Goal: Transaction & Acquisition: Purchase product/service

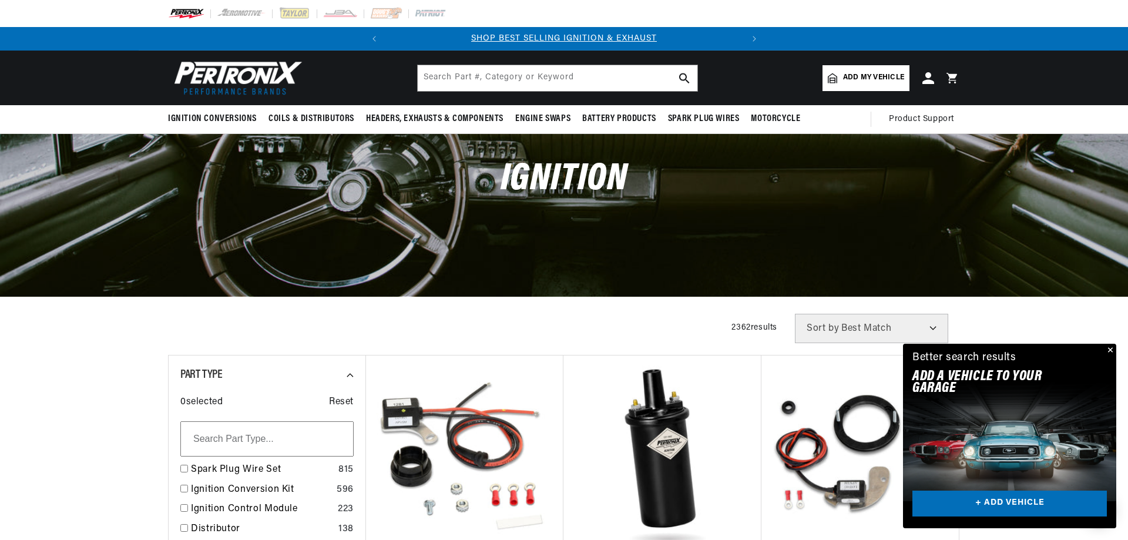
click at [854, 76] on span "Add my vehicle" at bounding box center [873, 77] width 61 height 11
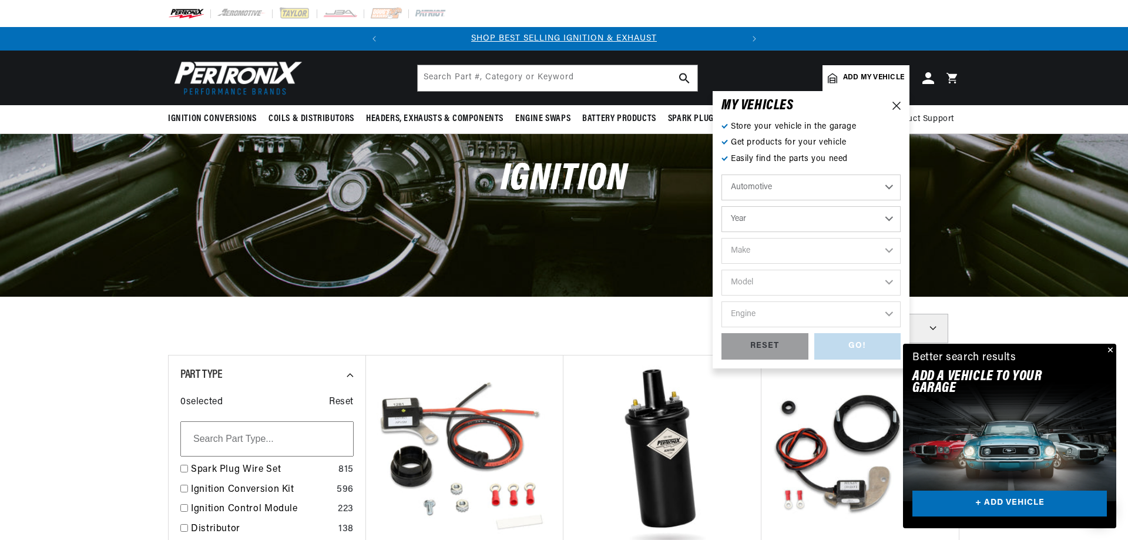
click at [721, 206] on select "Year 2026 2025 2024 2023 2022 2021 2020 2019 2018 2017 2016 2015 2014 2013 2012…" at bounding box center [810, 219] width 179 height 26
select select "1970"
click option "1970" at bounding box center [0, 0] width 0 height 0
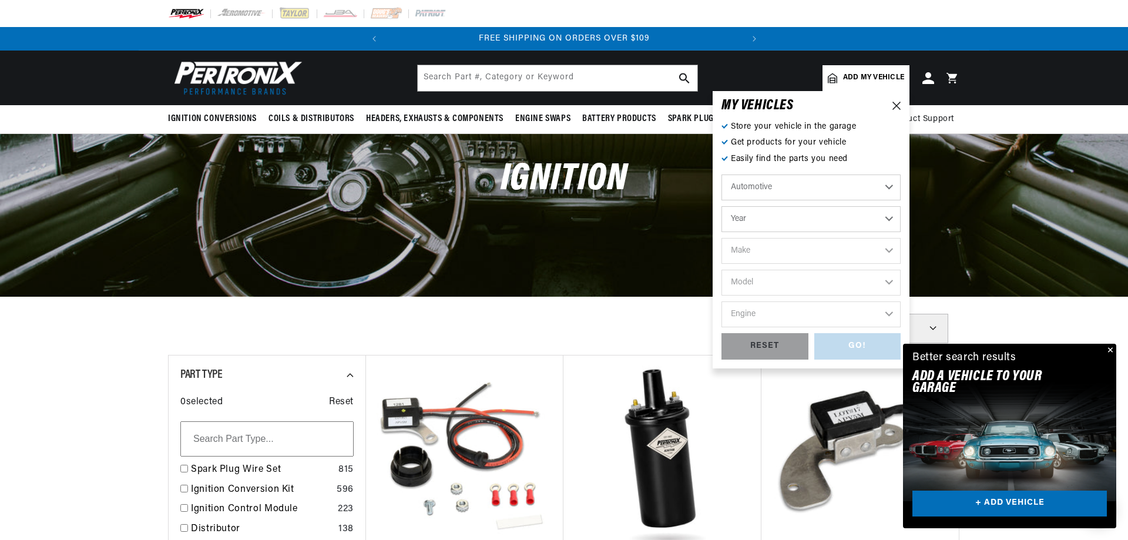
select select "1970"
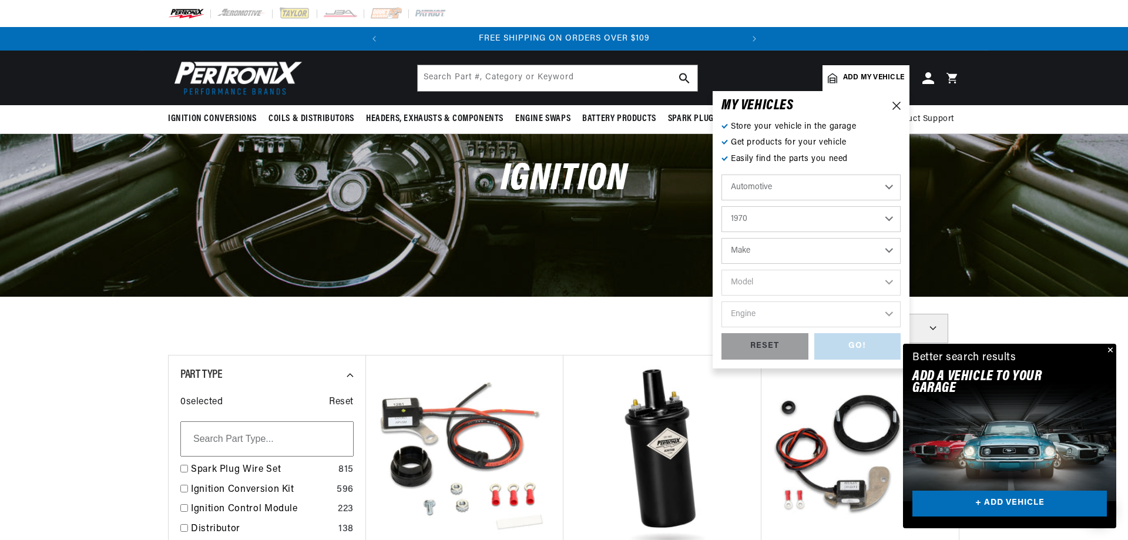
click at [721, 238] on select "Make Alfa Romeo American Motors Aston Martin Audi Austin Austin Healey Avanti B…" at bounding box center [810, 251] width 179 height 26
select select "Volkswagen"
click option "Volkswagen" at bounding box center [0, 0] width 0 height 0
select select "Volkswagen"
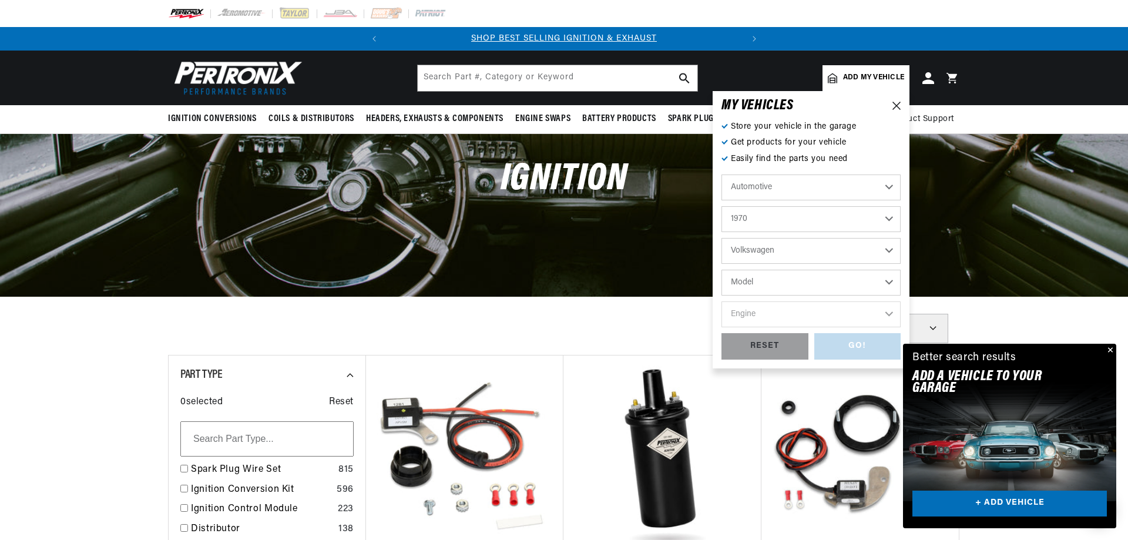
click at [721, 270] on select "Model Beetle Fastback Karmann Ghia Squareback" at bounding box center [810, 283] width 179 height 26
click at [721, 206] on select "2026 2025 2024 2023 2022 2021 2020 2019 2018 2017 2016 2015 2014 2013 2012 2011…" at bounding box center [810, 219] width 179 height 26
click option "1968" at bounding box center [0, 0] width 0 height 0
select select "1968"
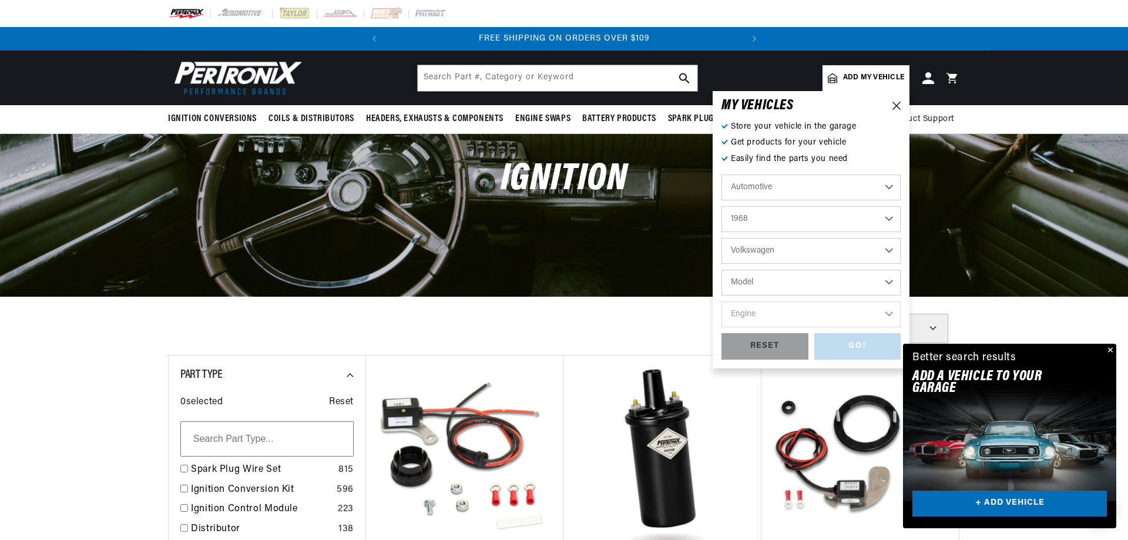
click at [721, 270] on select "Model Beetle Fastback Karmann Ghia Squareback" at bounding box center [810, 283] width 179 height 26
select select "Squareback"
click option "Squareback" at bounding box center [0, 0] width 0 height 0
select select "Squareback"
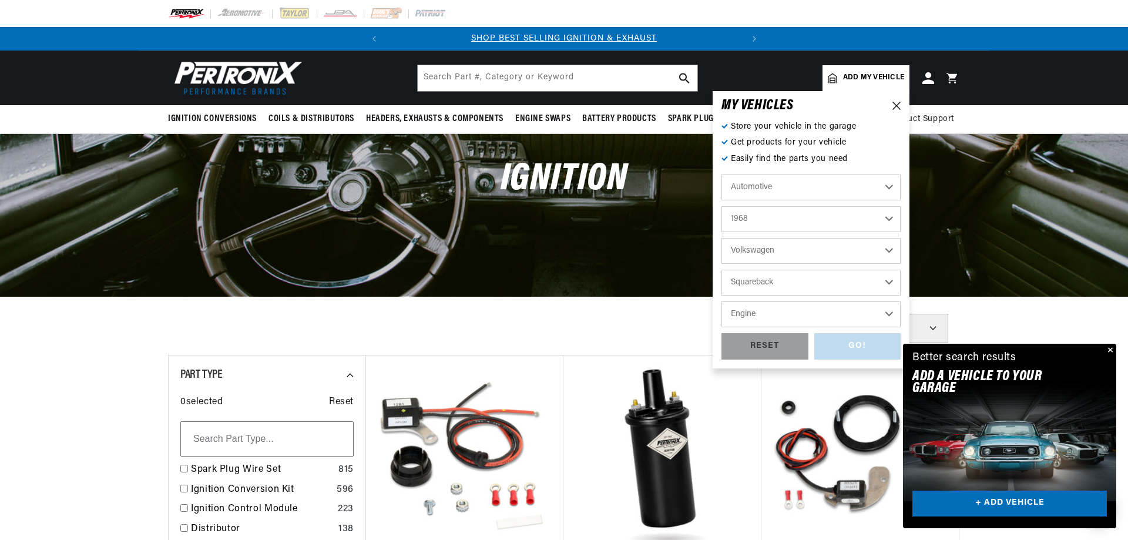
click at [721, 301] on select "Engine 1.6L 4" at bounding box center [810, 314] width 179 height 26
select select "1.6L"
click option "1.6L" at bounding box center [0, 0] width 0 height 0
select select "1.6L"
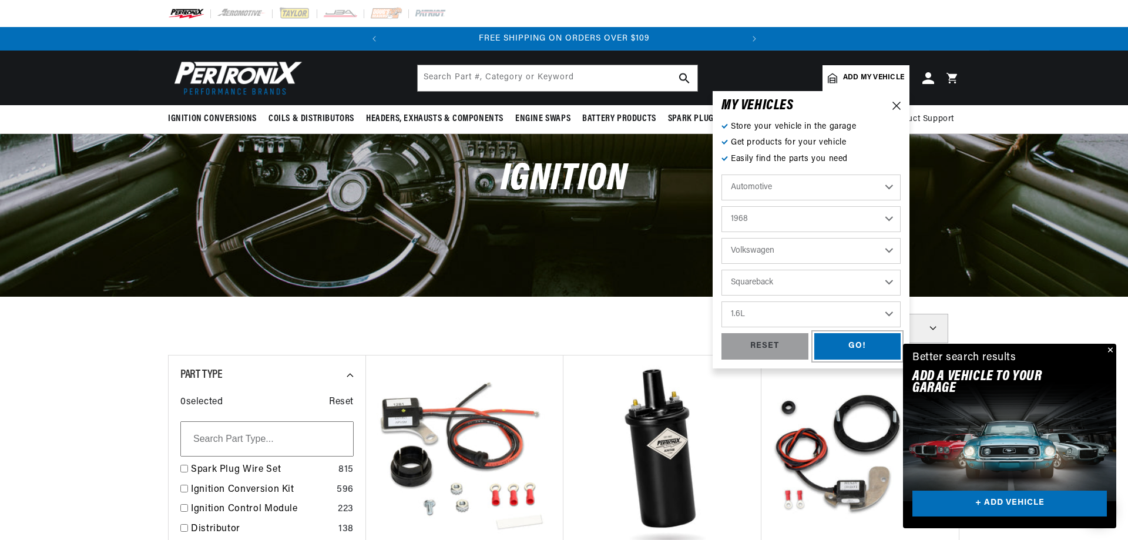
click at [853, 345] on div "GO!" at bounding box center [857, 346] width 87 height 26
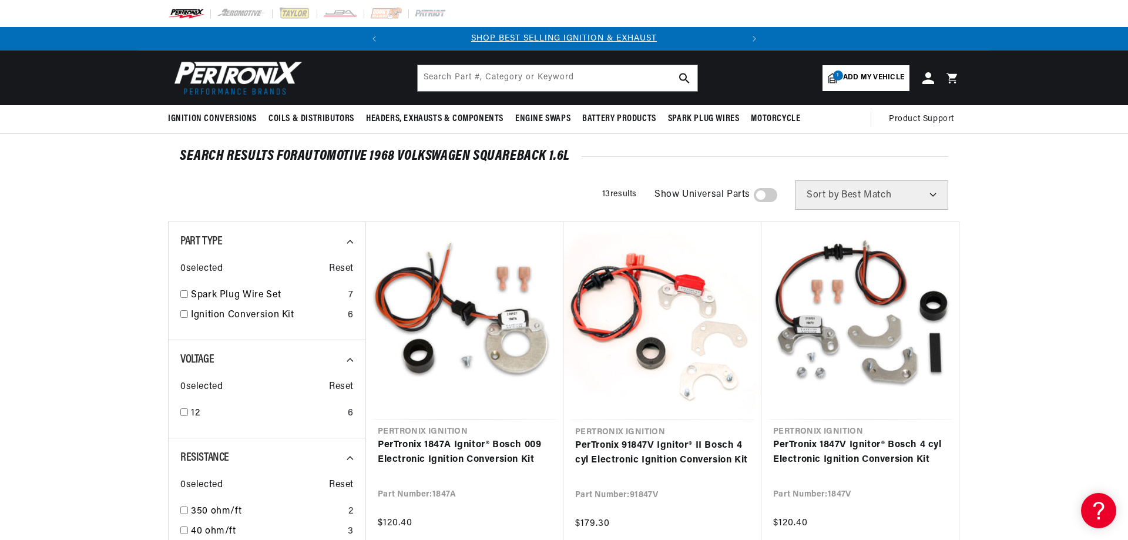
click at [880, 76] on span "Add my vehicle" at bounding box center [873, 77] width 61 height 11
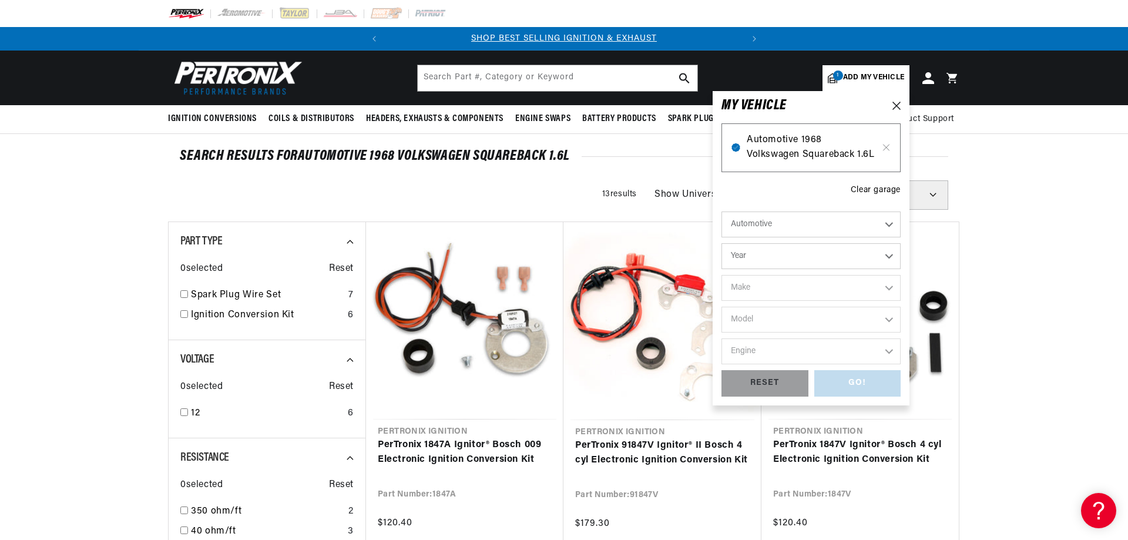
click at [827, 144] on span "Automotive 1968 Volkswagen Squareback 1.6L" at bounding box center [810, 148] width 129 height 30
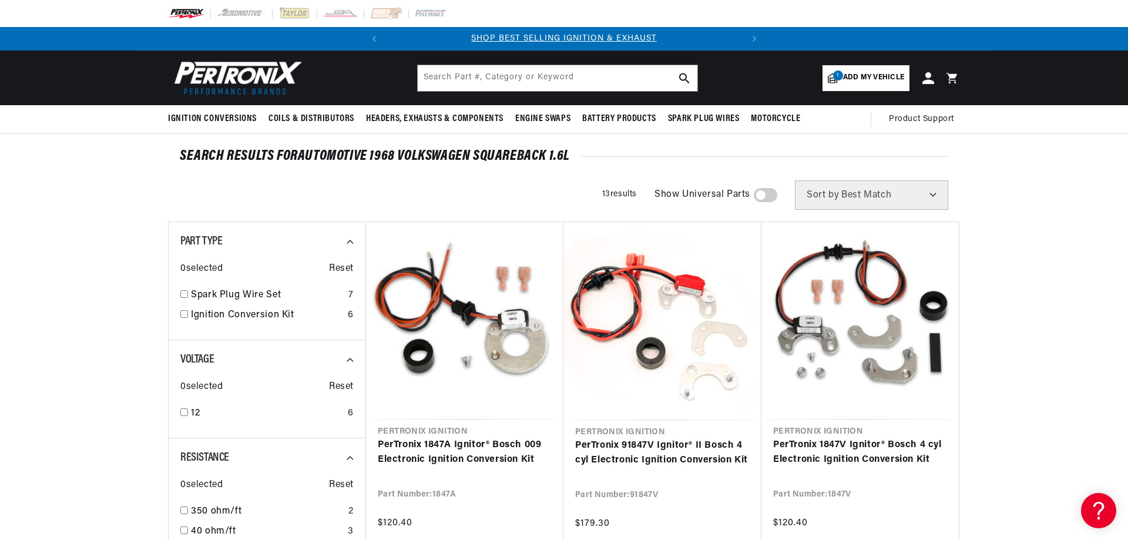
click at [888, 79] on span "Add my vehicle" at bounding box center [873, 77] width 61 height 11
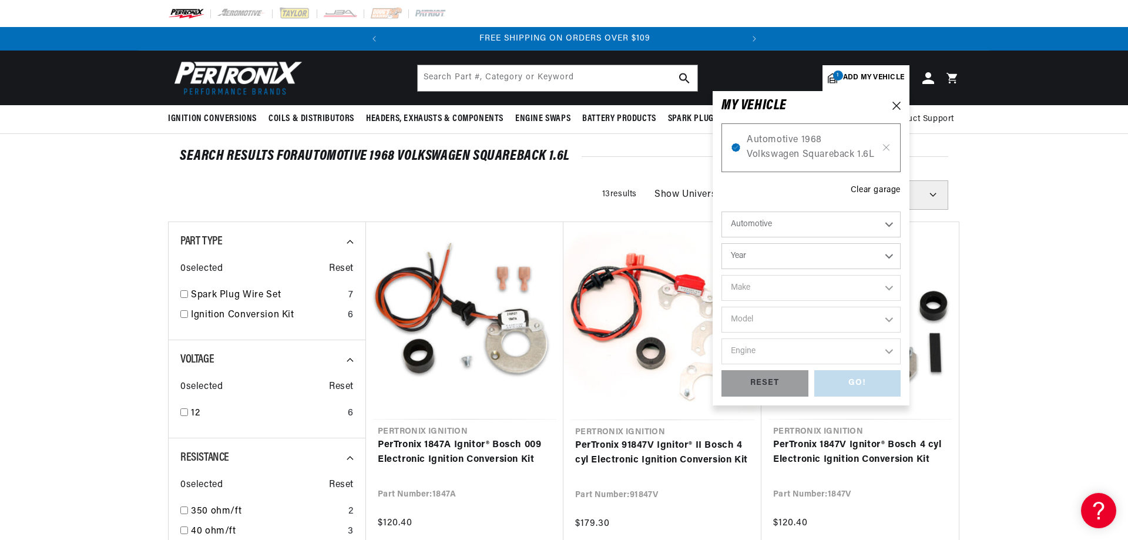
scroll to position [0, 356]
click at [721, 243] on select "Year [DATE] 2025 2024 2023 2022 2021 2020 2019 2018 2017 2016 2015 2014 2013 20…" at bounding box center [810, 256] width 179 height 26
select select "1970"
click option "1970" at bounding box center [0, 0] width 0 height 0
select select "1970"
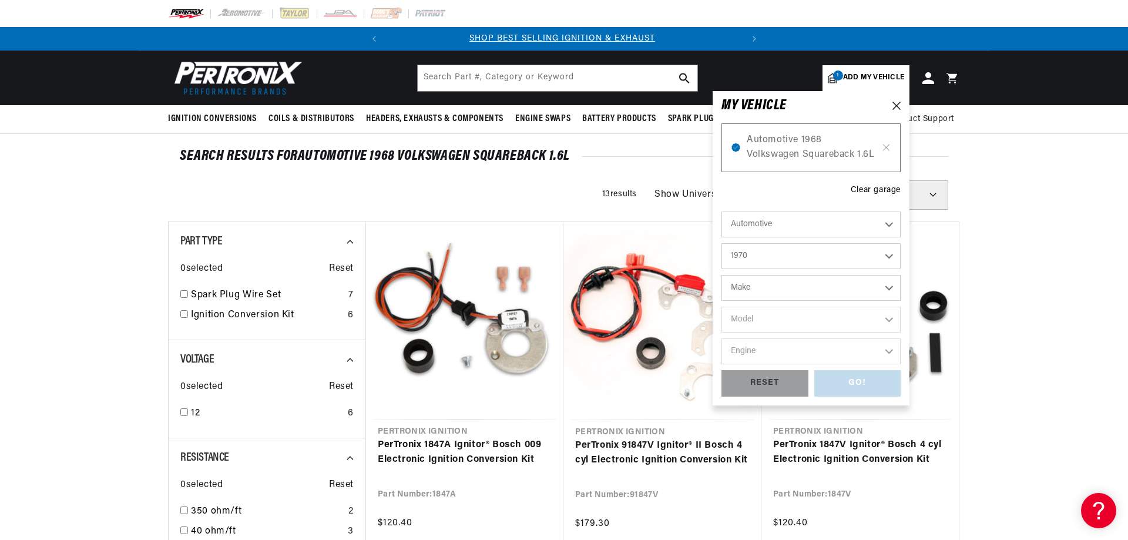
scroll to position [0, 0]
click at [721, 275] on select "Make Alfa Romeo American Motors Aston Martin Audi Austin Austin Healey Avanti B…" at bounding box center [810, 288] width 179 height 26
select select "Volkswagen"
click option "Volkswagen" at bounding box center [0, 0] width 0 height 0
select select "Volkswagen"
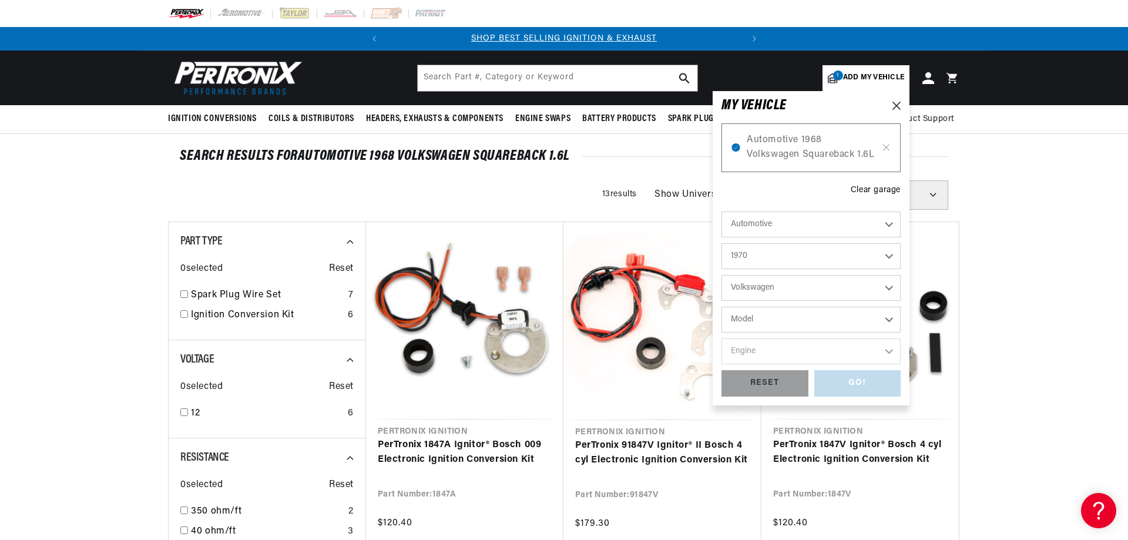
click at [721, 307] on select "Model Beetle Fastback Karmann Ghia Squareback" at bounding box center [810, 320] width 179 height 26
select select "Beetle"
click option "Beetle" at bounding box center [0, 0] width 0 height 0
select select "Beetle"
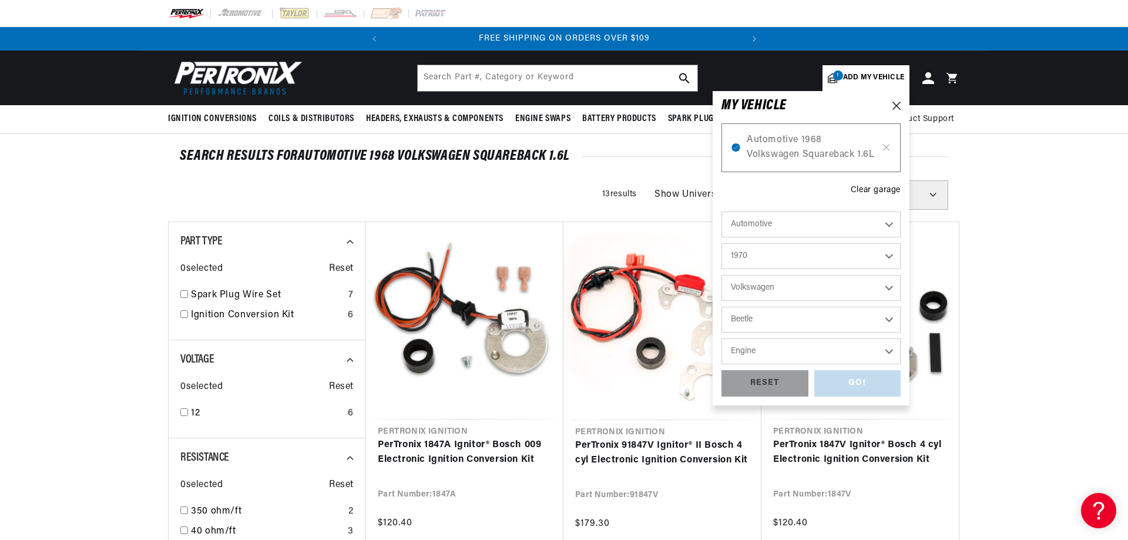
click at [721, 338] on select "Engine 1.5L 1.6L 4" at bounding box center [810, 351] width 179 height 26
select select "1.6L"
click option "1.6L" at bounding box center [0, 0] width 0 height 0
select select "1.6L"
click at [876, 378] on div "GO!" at bounding box center [857, 383] width 87 height 26
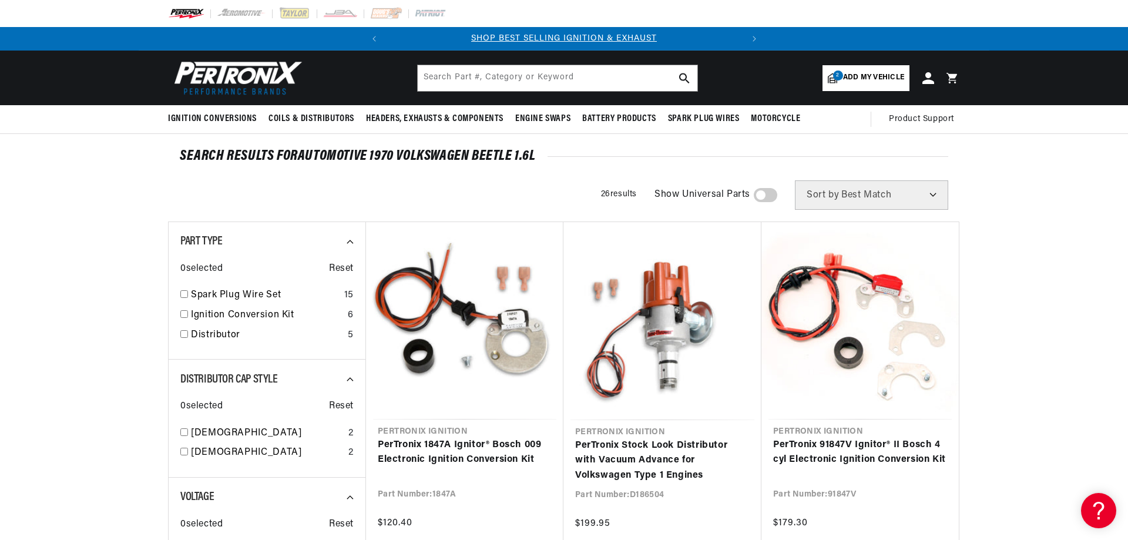
click at [795, 180] on select "Best Match Featured Name, A-Z Name, Z-A Price, Low to High Price, High to Low" at bounding box center [871, 194] width 153 height 29
select select "price:desc"
click option "Price, High to Low" at bounding box center [0, 0] width 0 height 0
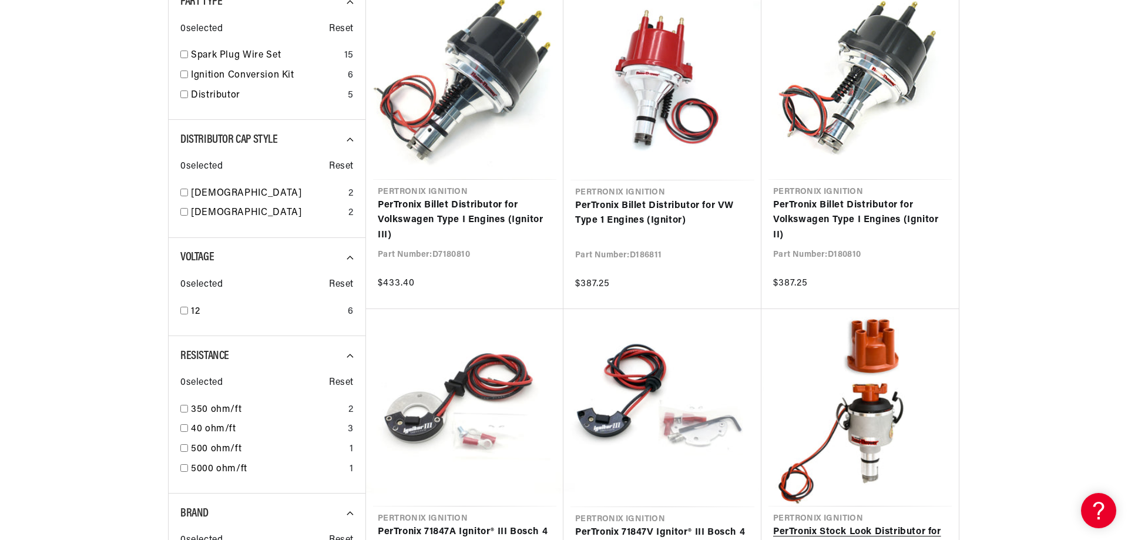
click at [878, 524] on link "PerTronix Stock Look Distributor for Volkswagen Type 1 Engines" at bounding box center [860, 539] width 174 height 30
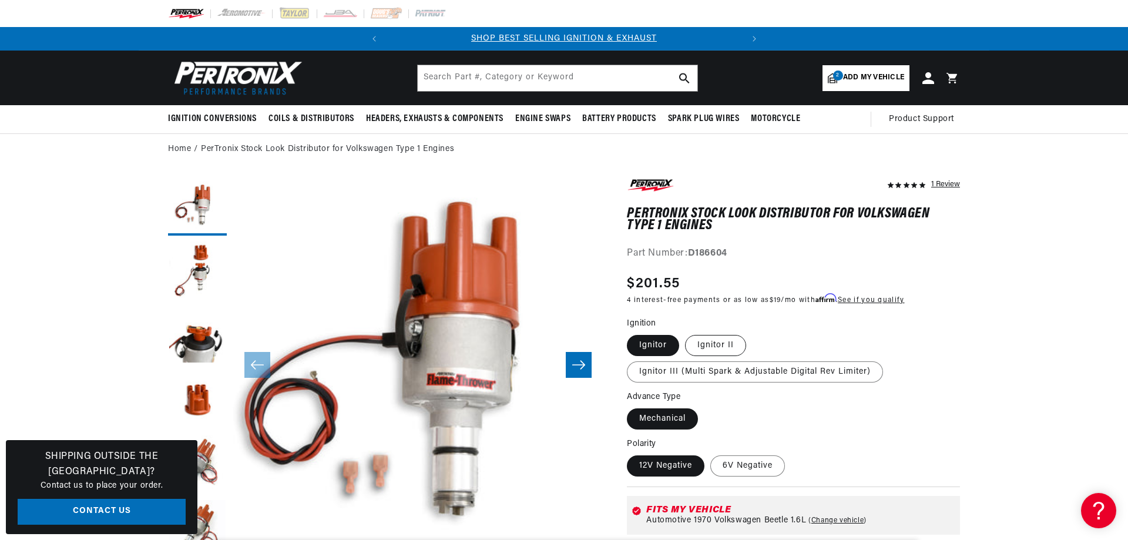
click at [726, 349] on label "Ignitor II" at bounding box center [715, 345] width 61 height 21
click at [685, 333] on input "Ignitor II" at bounding box center [685, 332] width 1 height 1
radio input "true"
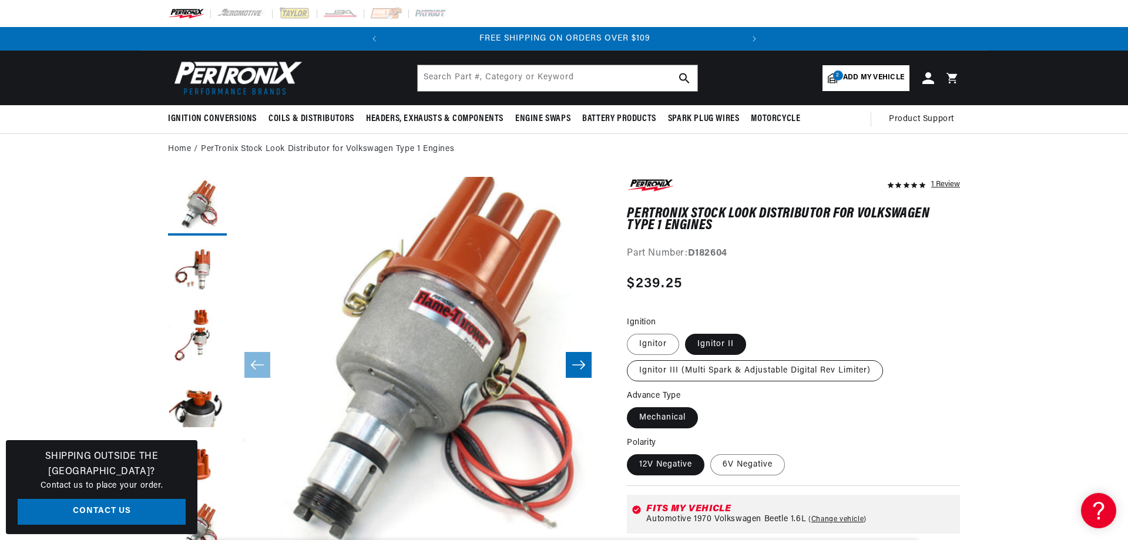
scroll to position [0, 356]
click at [703, 364] on label "Ignitor III (Multi Spark & Adjustable Digital Rev Limiter)" at bounding box center [755, 370] width 256 height 21
click at [752, 332] on input "Ignitor III (Multi Spark & Adjustable Digital Rev Limiter)" at bounding box center [752, 331] width 1 height 1
radio input "true"
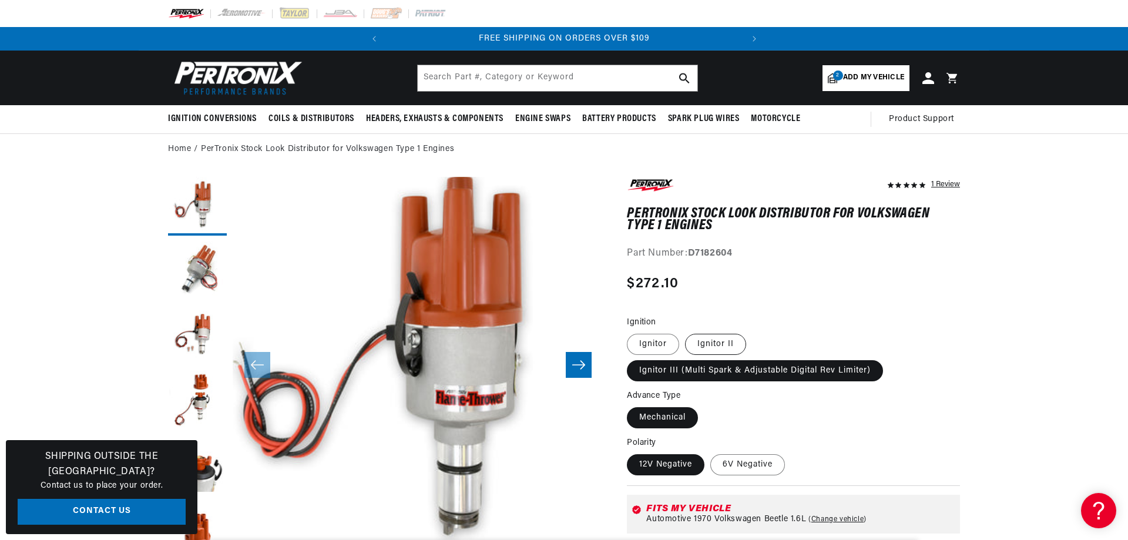
click at [719, 342] on label "Ignitor II" at bounding box center [715, 344] width 61 height 21
click at [685, 332] on input "Ignitor II" at bounding box center [685, 331] width 1 height 1
radio input "true"
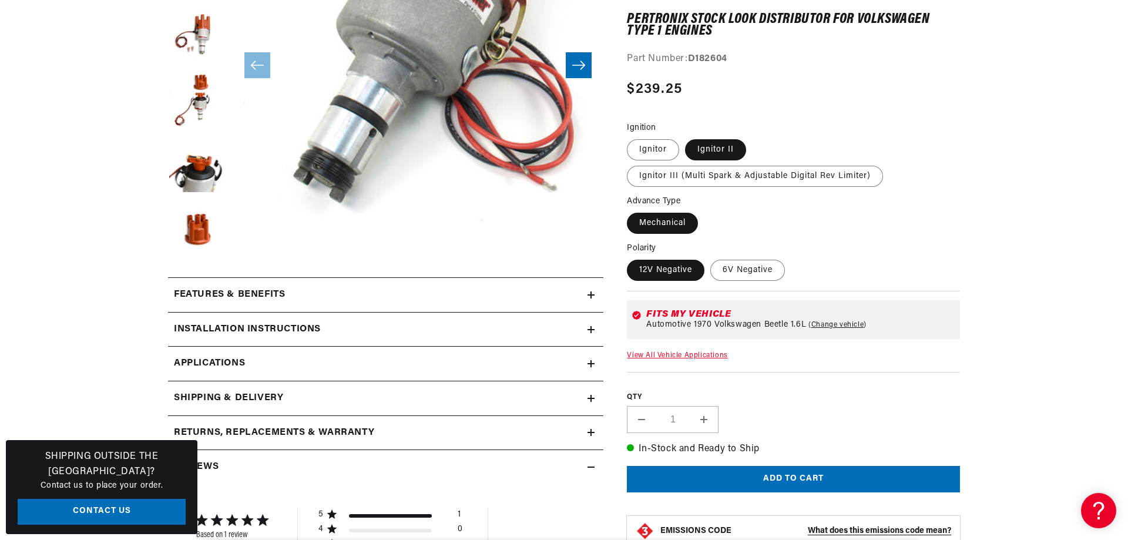
scroll to position [0, 356]
click at [674, 358] on link "View All Vehicle Applications" at bounding box center [677, 355] width 100 height 7
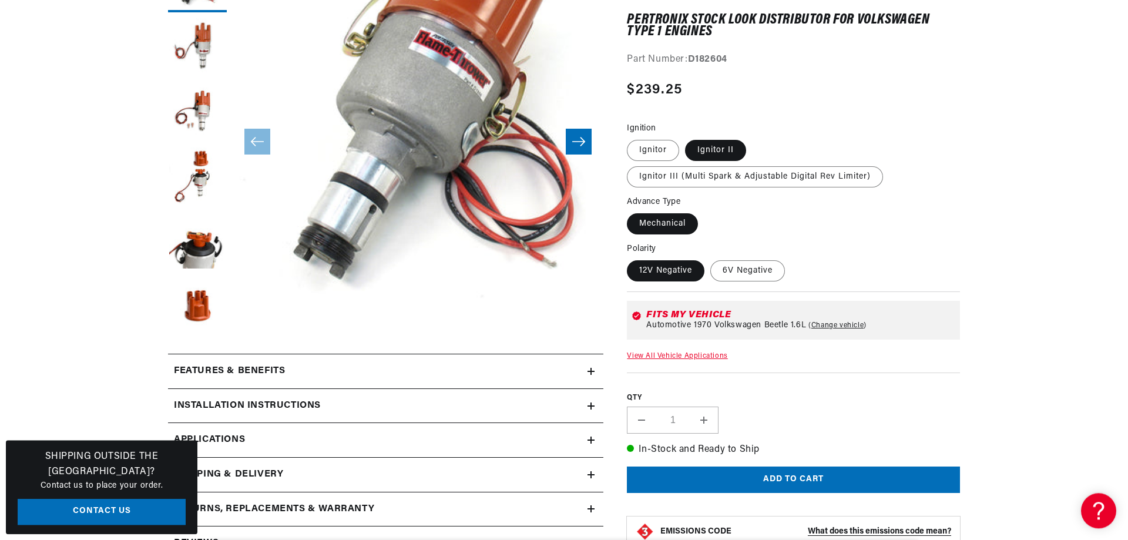
scroll to position [267, 0]
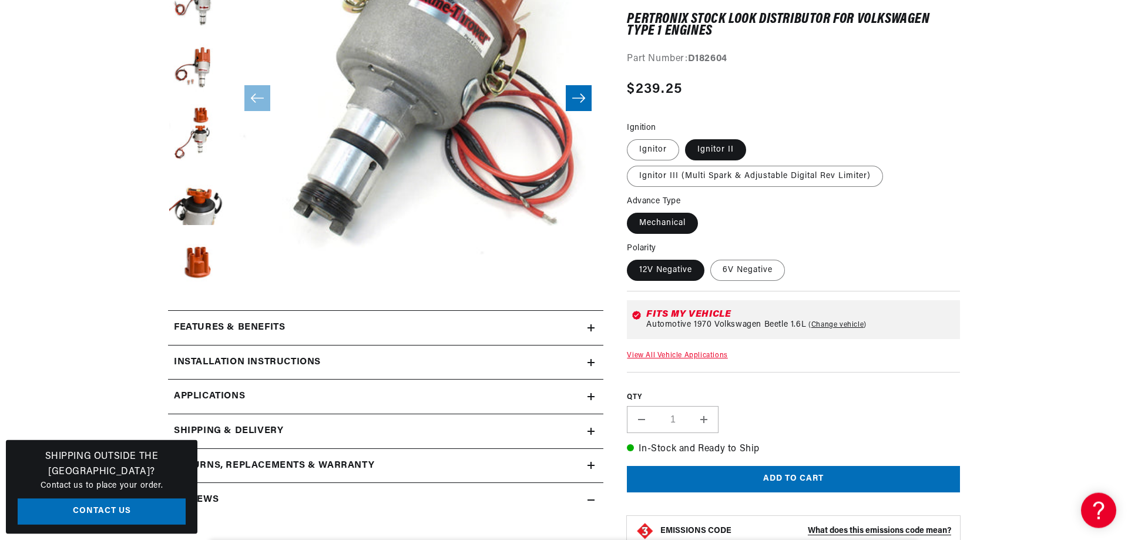
click at [319, 331] on div "Features & Benefits" at bounding box center [377, 327] width 419 height 15
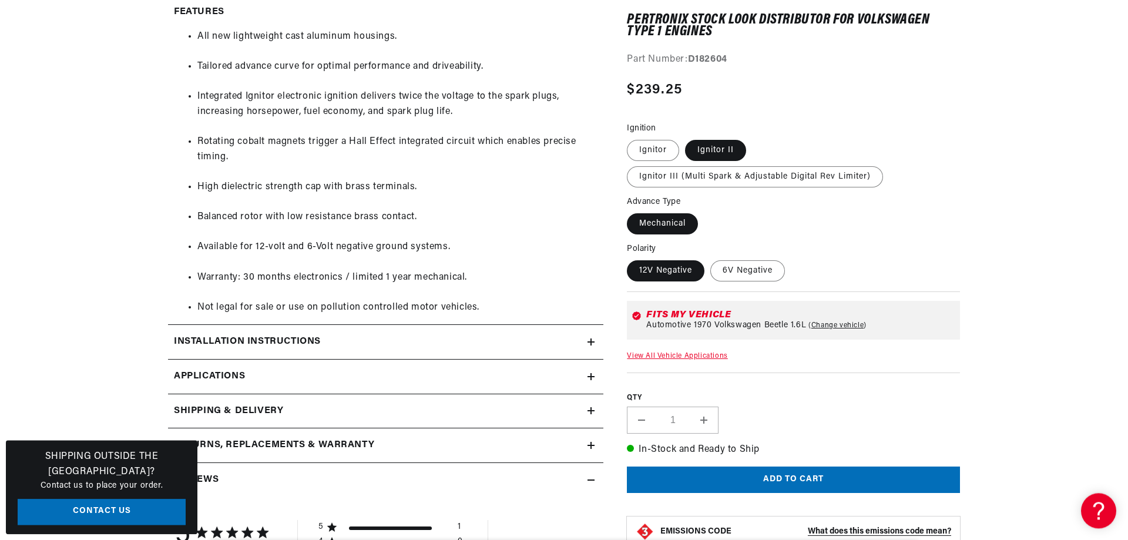
scroll to position [926, 0]
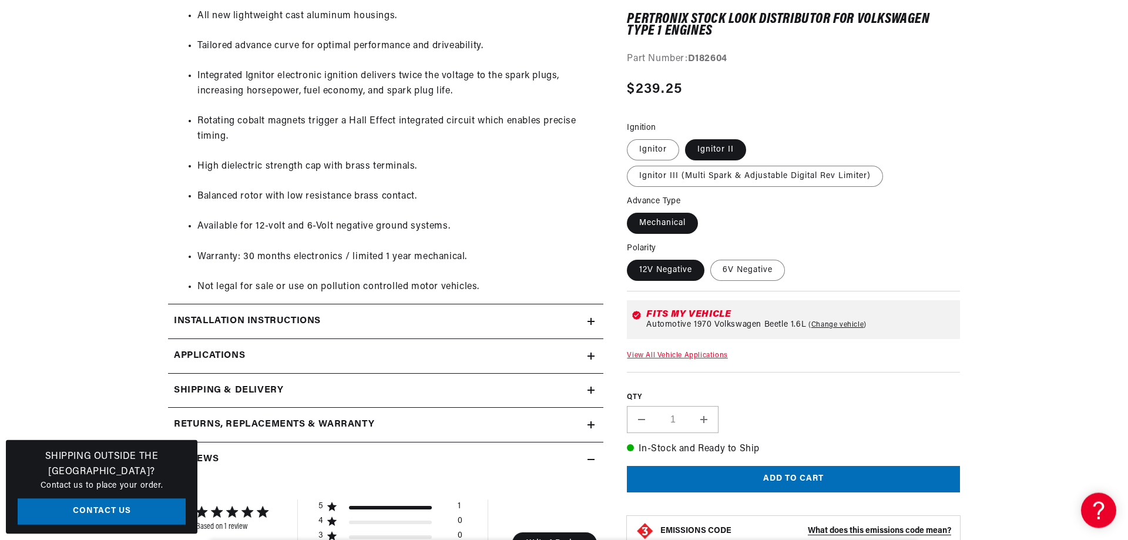
click at [301, 329] on h2 "Installation instructions" at bounding box center [247, 321] width 147 height 15
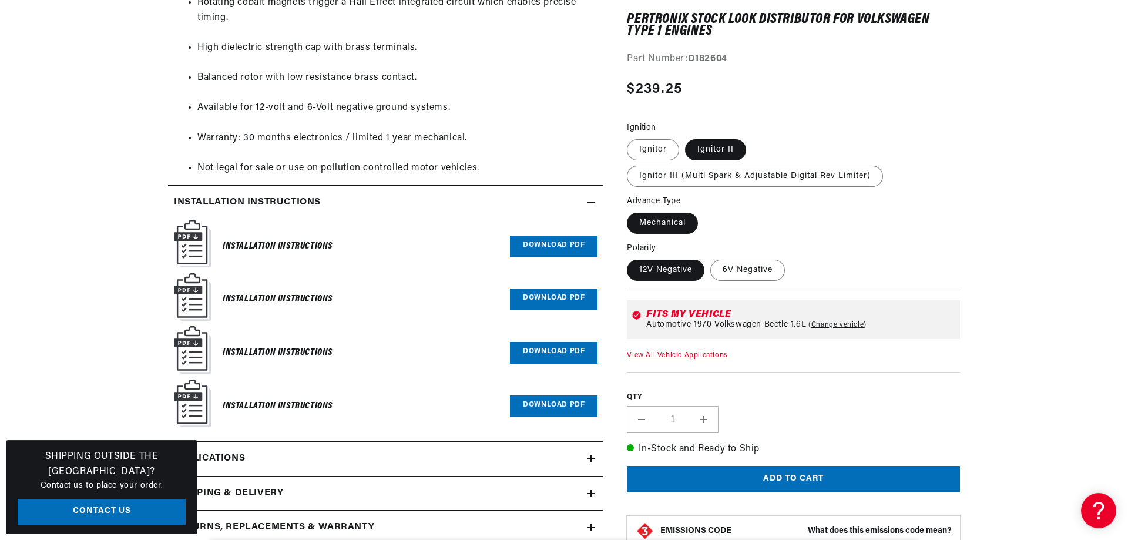
scroll to position [1045, 0]
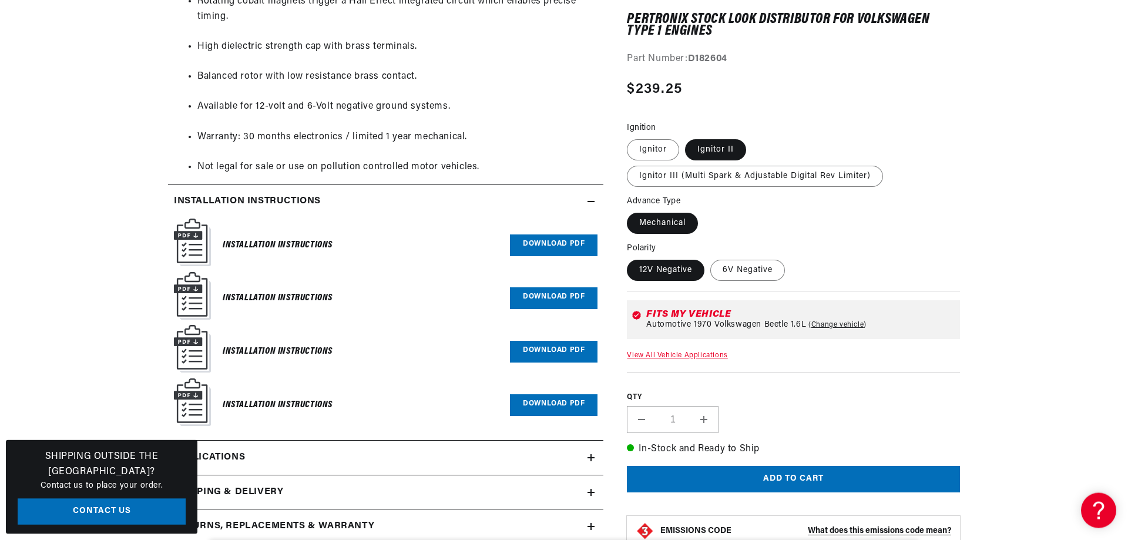
click at [273, 253] on h6 "Installation Instructions" at bounding box center [278, 245] width 110 height 16
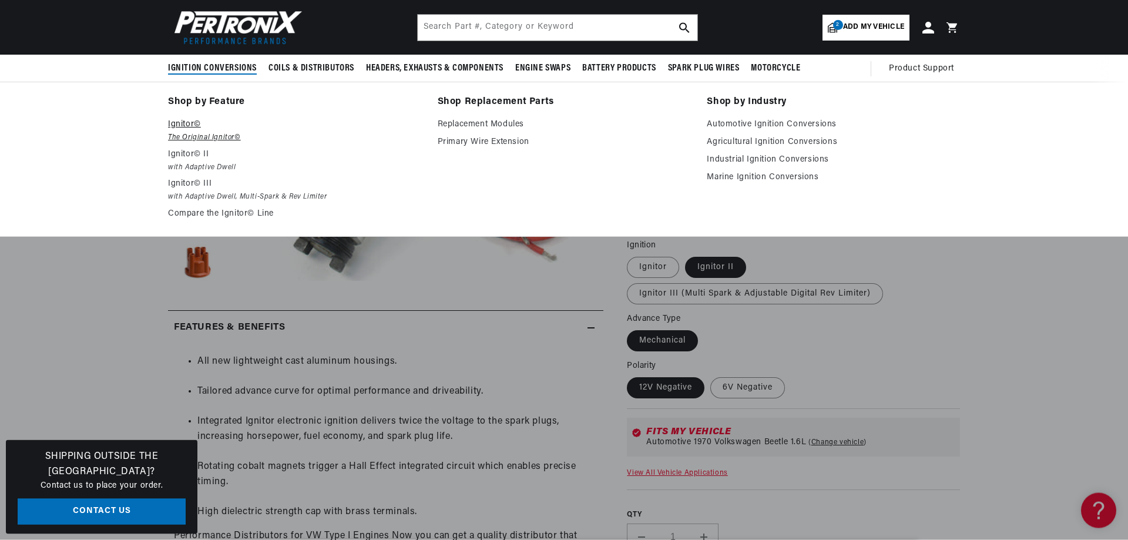
scroll to position [0, 0]
click at [184, 153] on p "Ignitor© II" at bounding box center [294, 154] width 253 height 14
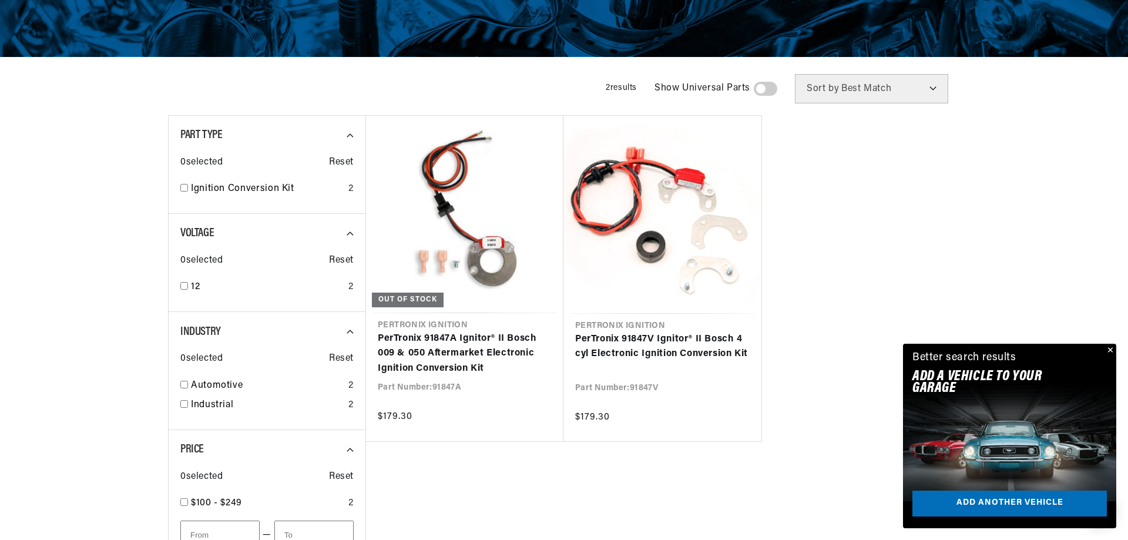
click at [1111, 351] on button "Close" at bounding box center [1109, 351] width 14 height 14
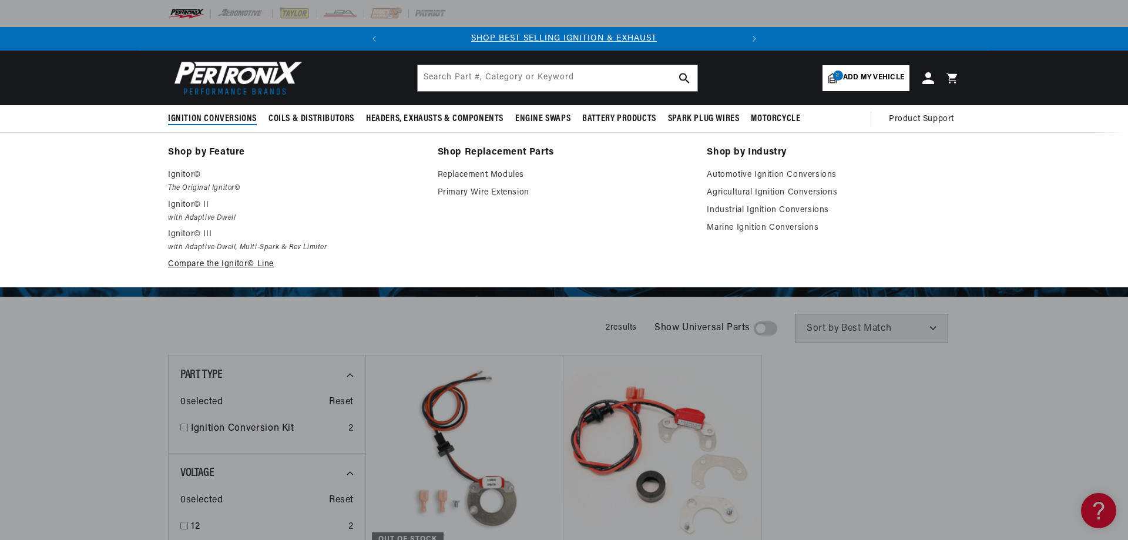
click at [227, 265] on link "Compare the Ignitor© Line" at bounding box center [294, 264] width 253 height 14
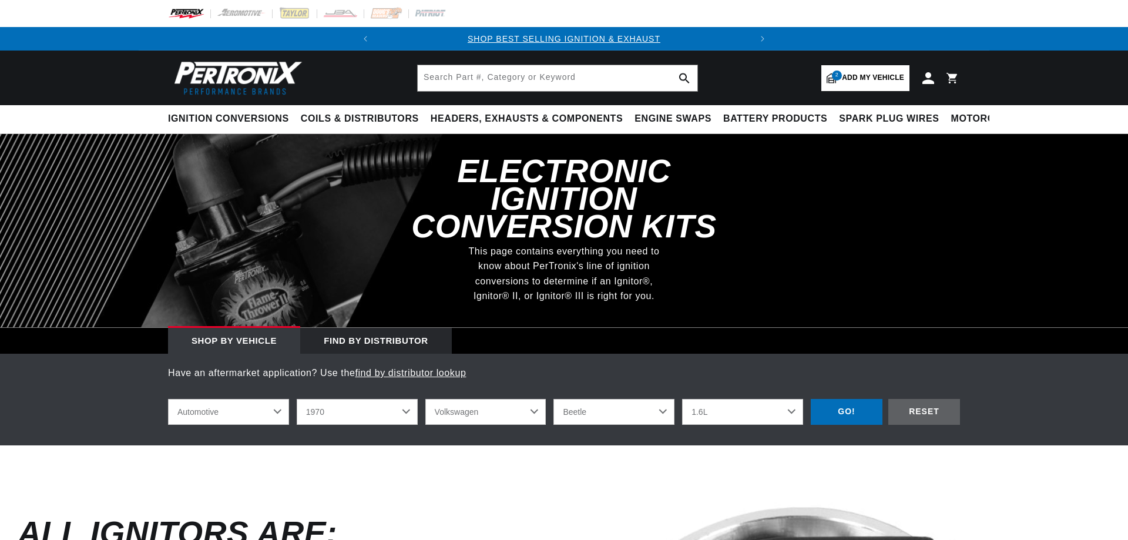
select select "1970"
select select "Volkswagen"
select select "1.6L"
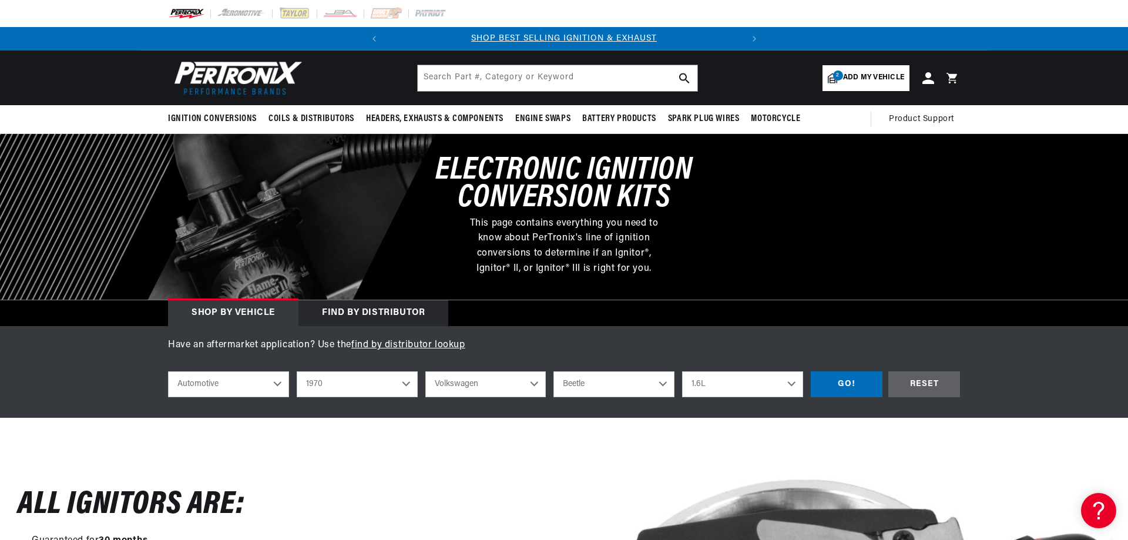
click at [297, 371] on select "2026 2025 2024 2023 2022 2021 2020 2019 2018 2017 2016 2015 2014 2013 2012 2011…" at bounding box center [357, 384] width 121 height 26
click option "1970" at bounding box center [0, 0] width 0 height 0
click at [553, 371] on select "Beetle Fastback Karmann Ghia Squareback" at bounding box center [613, 384] width 121 height 26
click option "Fastback" at bounding box center [0, 0] width 0 height 0
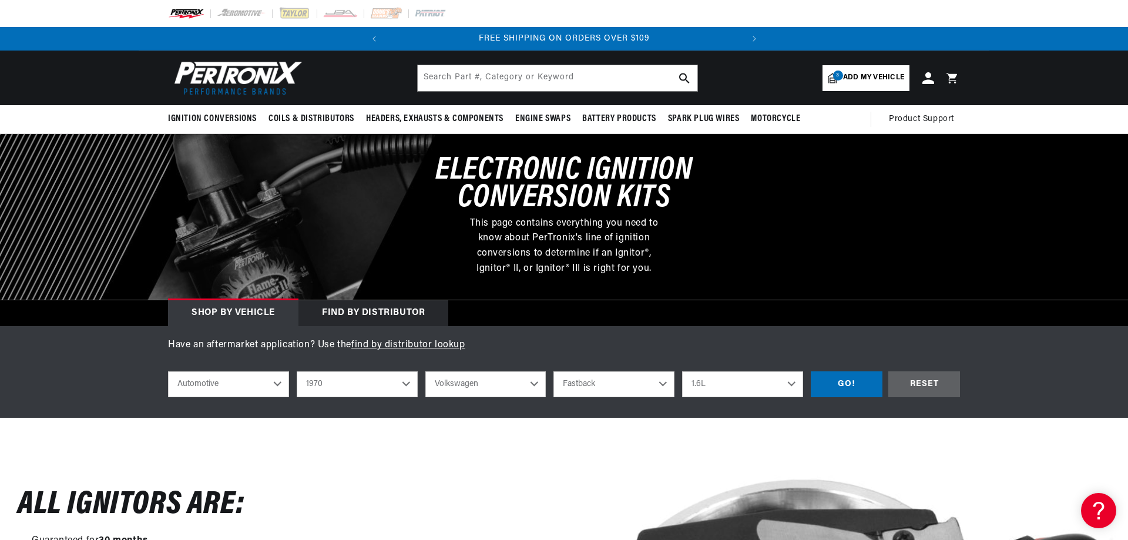
click at [682, 371] on select "1.6L 4" at bounding box center [742, 384] width 121 height 26
click at [741, 383] on select "1.6L 4" at bounding box center [742, 384] width 121 height 26
click at [553, 371] on select "Beetle Fastback Karmann Ghia Squareback" at bounding box center [613, 384] width 121 height 26
click option "Squareback" at bounding box center [0, 0] width 0 height 0
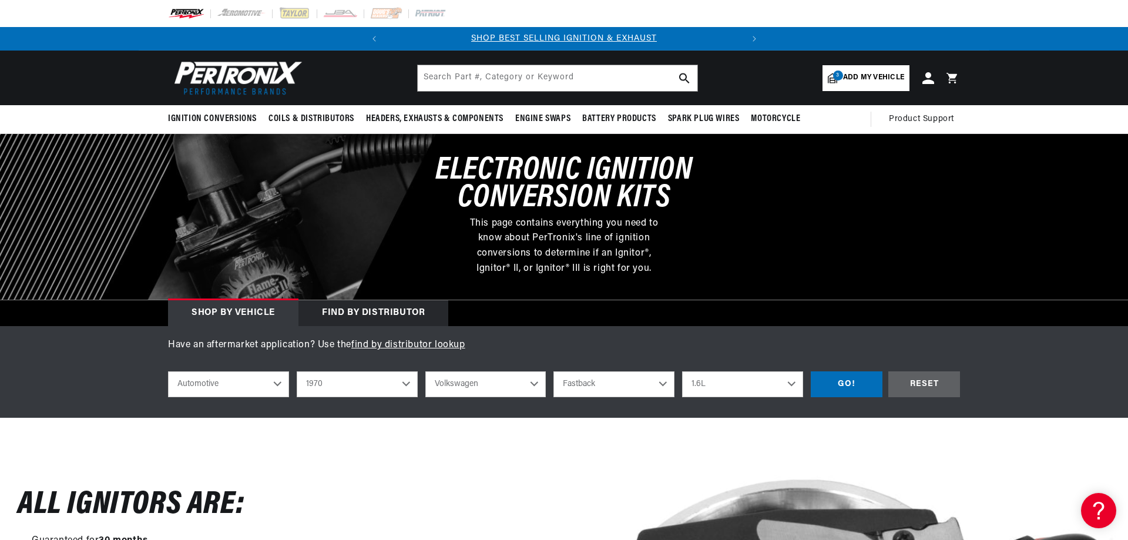
select select "Squareback"
click at [859, 390] on div "GO!" at bounding box center [846, 384] width 72 height 26
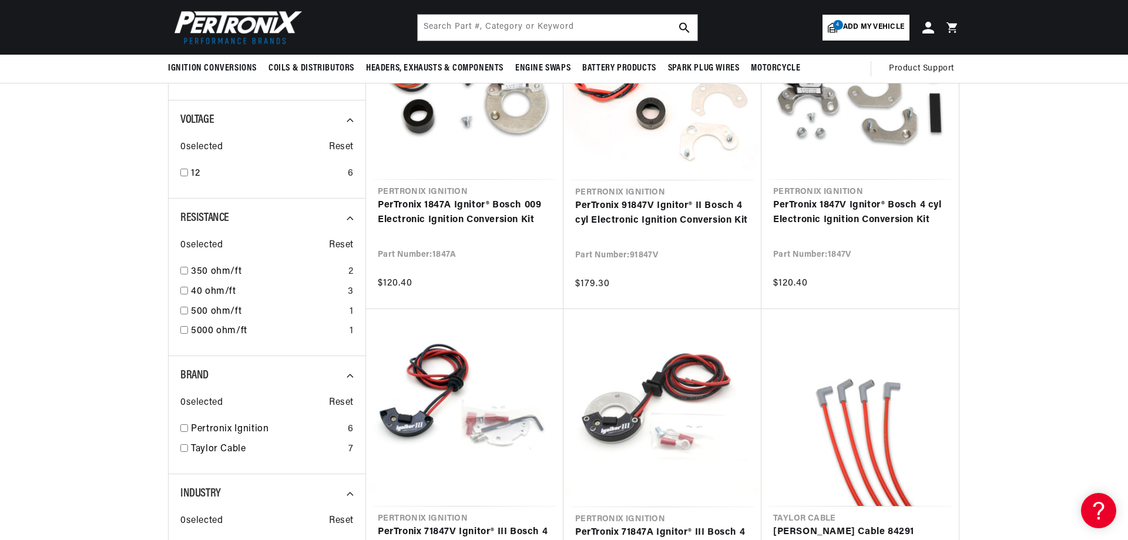
scroll to position [0, 356]
click at [186, 428] on input "checkbox" at bounding box center [184, 428] width 8 height 8
checkbox input "false"
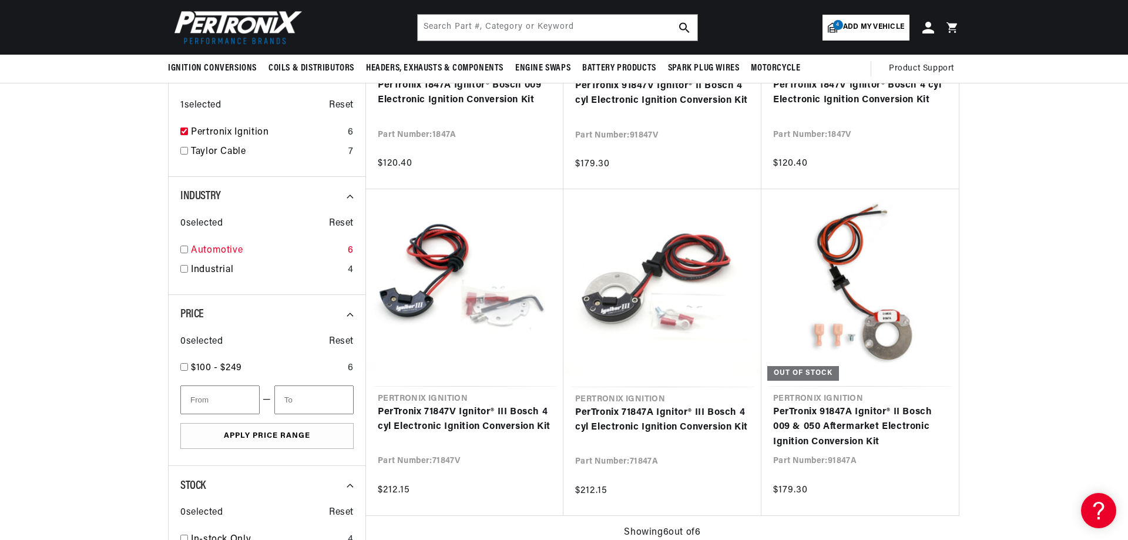
click at [182, 249] on input "checkbox" at bounding box center [184, 249] width 8 height 8
checkbox input "true"
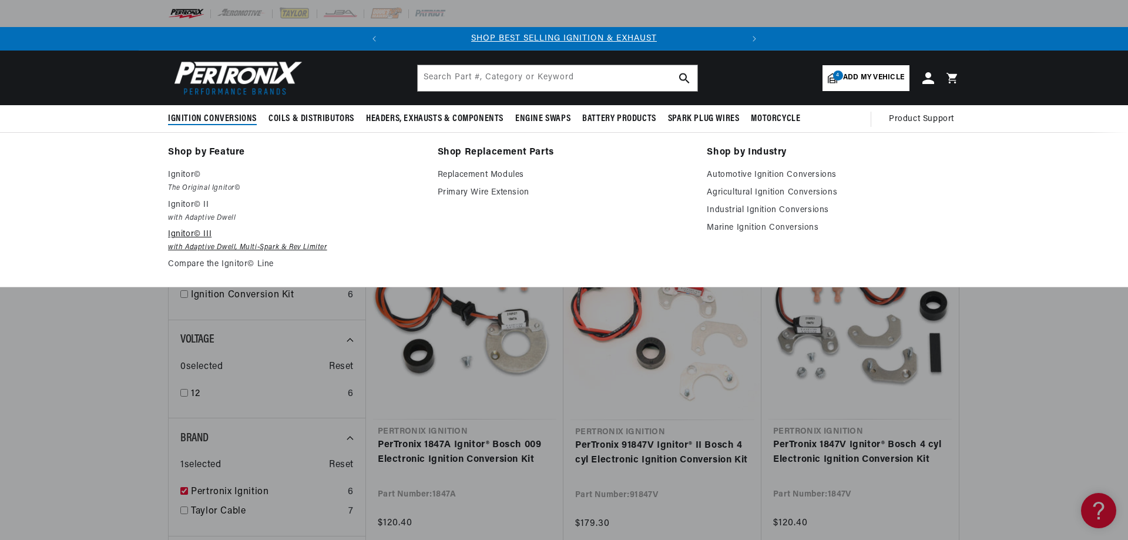
click at [200, 248] on em "with Adaptive Dwell, Multi-Spark & Rev Limiter" at bounding box center [294, 247] width 253 height 12
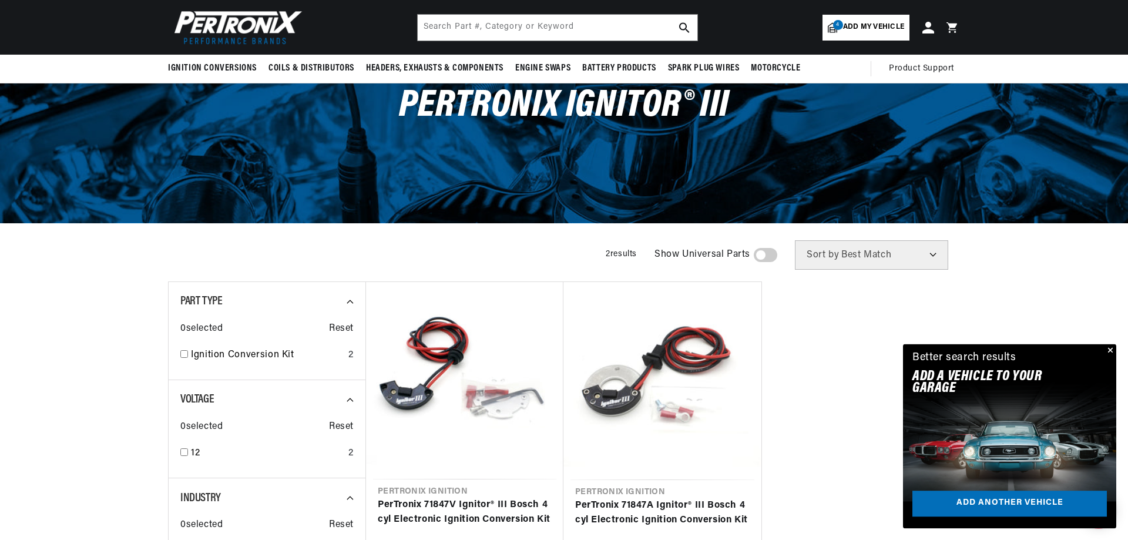
scroll to position [60, 0]
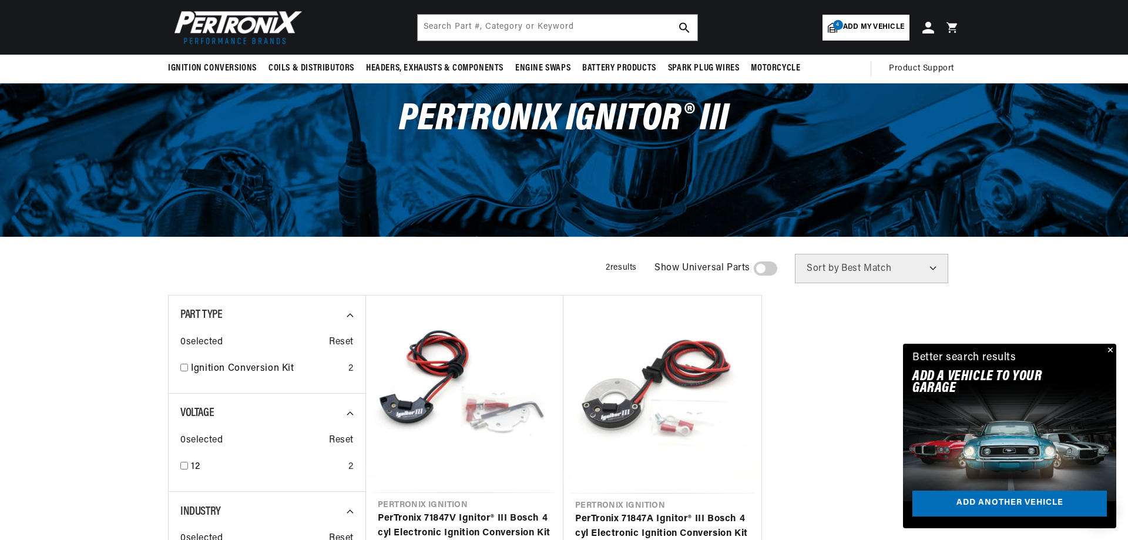
click at [873, 27] on span "Add my vehicle" at bounding box center [873, 27] width 61 height 11
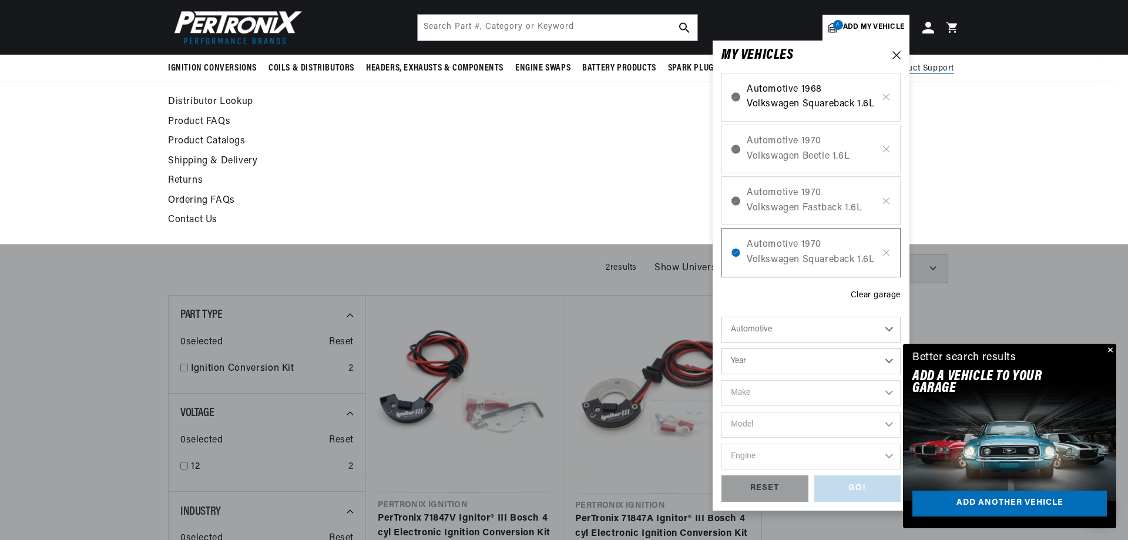
scroll to position [0, 0]
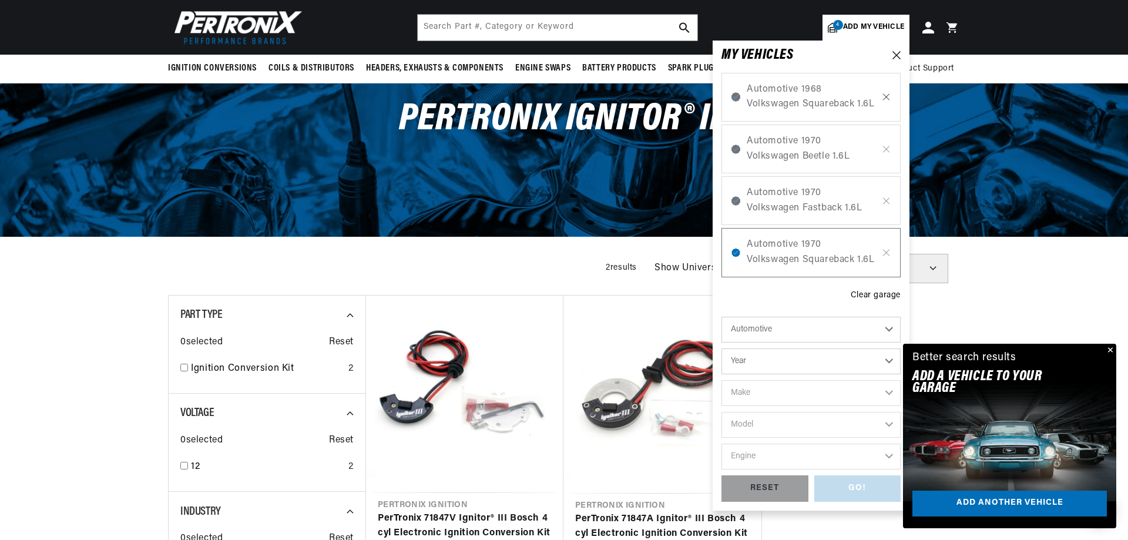
click at [886, 96] on icon at bounding box center [886, 96] width 10 height 9
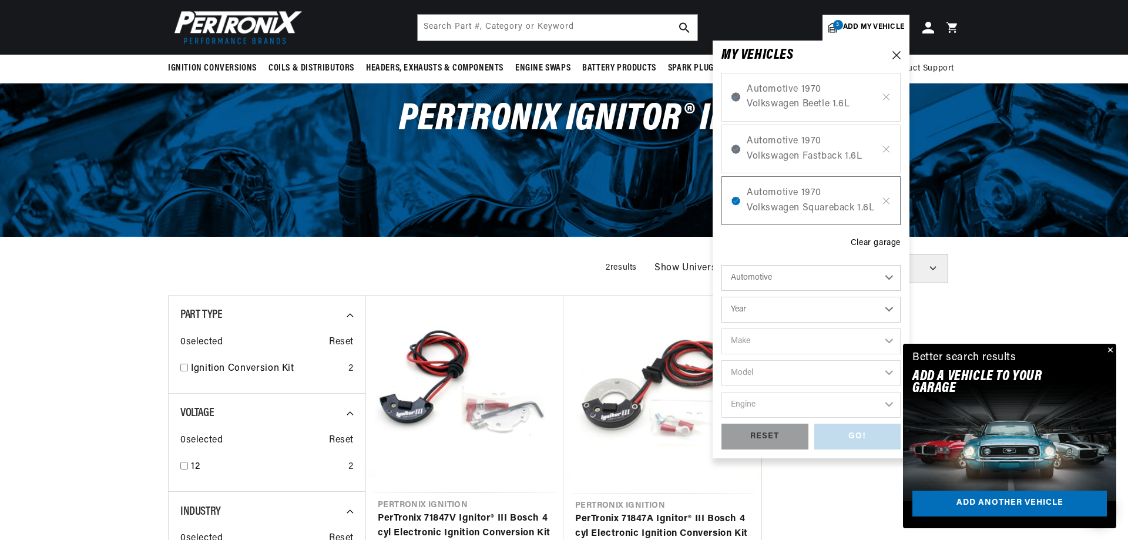
click at [886, 96] on icon at bounding box center [886, 96] width 10 height 9
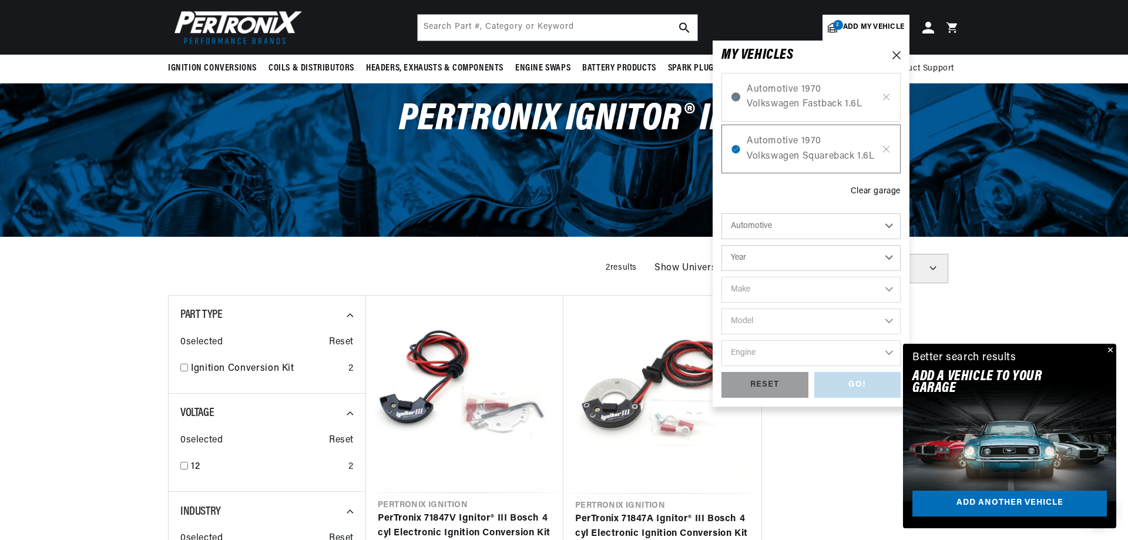
click at [886, 96] on icon at bounding box center [886, 96] width 10 height 9
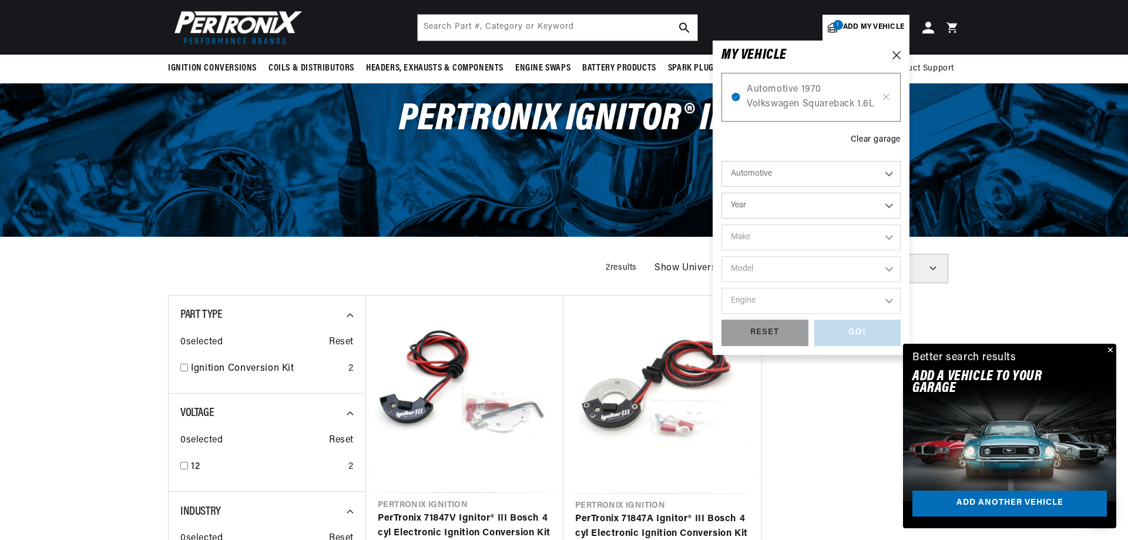
click at [886, 96] on icon at bounding box center [886, 96] width 10 height 9
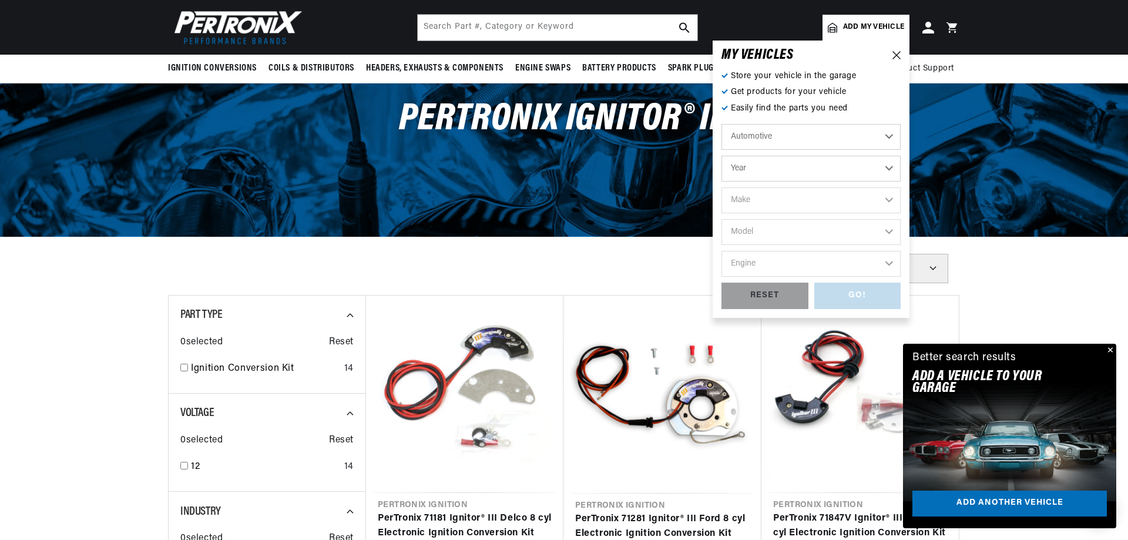
click at [721, 124] on select "Automotive Agricultural Industrial Marine Motorcycle" at bounding box center [810, 137] width 179 height 26
click option "Automotive" at bounding box center [0, 0] width 0 height 0
click at [721, 156] on select "Year 2026 2025 2024 2023 2022 2021 2020 2019 2018 2017 2016 2015 2014 2013 2012…" at bounding box center [810, 169] width 179 height 26
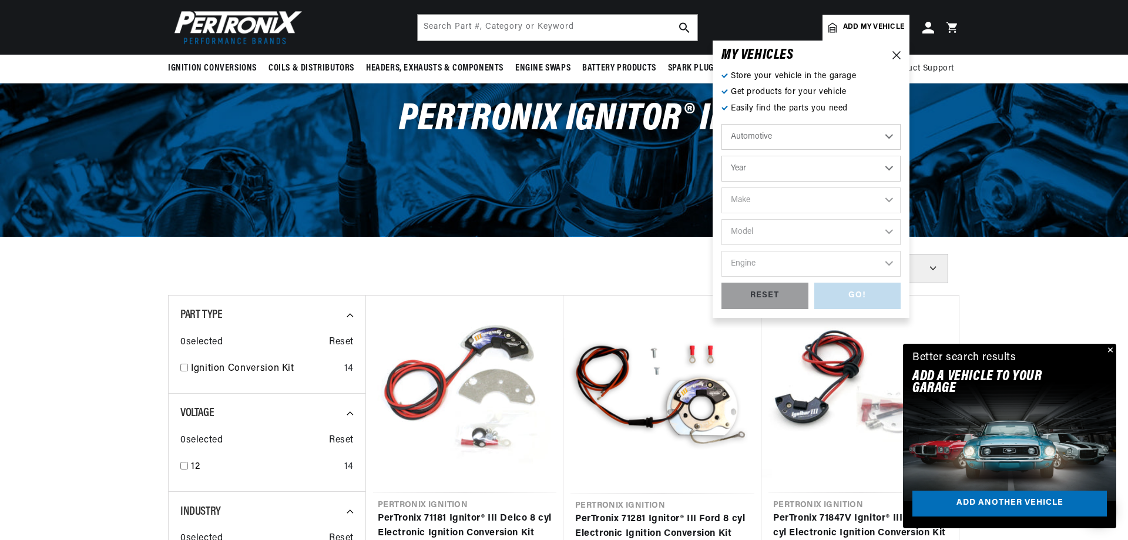
select select "1971"
click option "1971" at bounding box center [0, 0] width 0 height 0
select select "1971"
click at [721, 187] on select "Make Alfa Romeo American Motors Aston Martin Audi Austin Avanti BMW Buick Cadil…" at bounding box center [810, 200] width 179 height 26
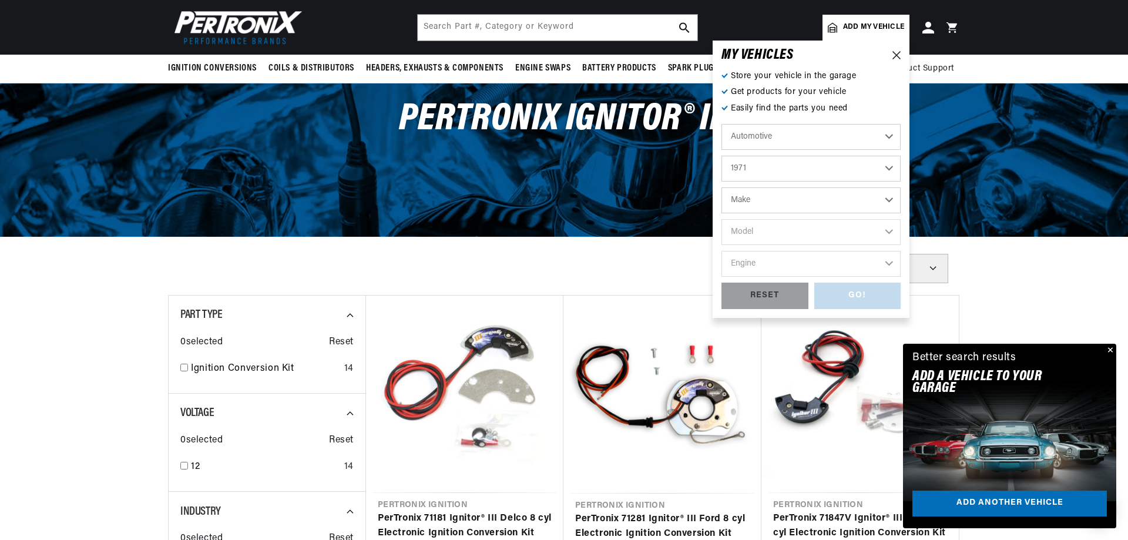
select select "Volkswagen"
click option "Volkswagen" at bounding box center [0, 0] width 0 height 0
select select "Volkswagen"
click at [721, 219] on select "Model 411 Beetle Fastback Karmann Ghia Squareback Super Beetle" at bounding box center [810, 232] width 179 height 26
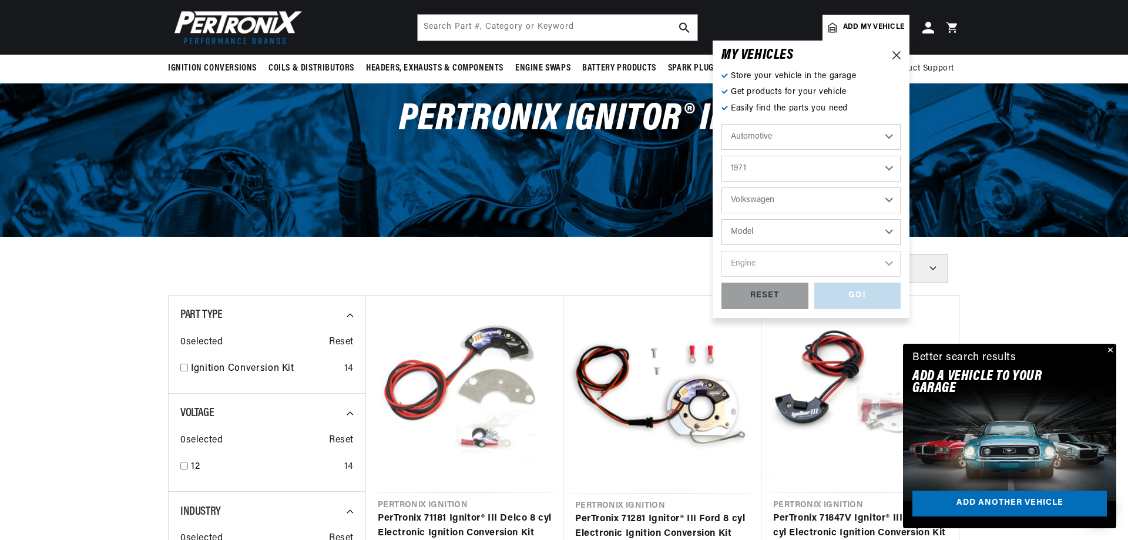
select select "Beetle"
click option "Beetle" at bounding box center [0, 0] width 0 height 0
select select "Beetle"
click at [721, 251] on select "Engine 1.5L 1.6L 4" at bounding box center [810, 264] width 179 height 26
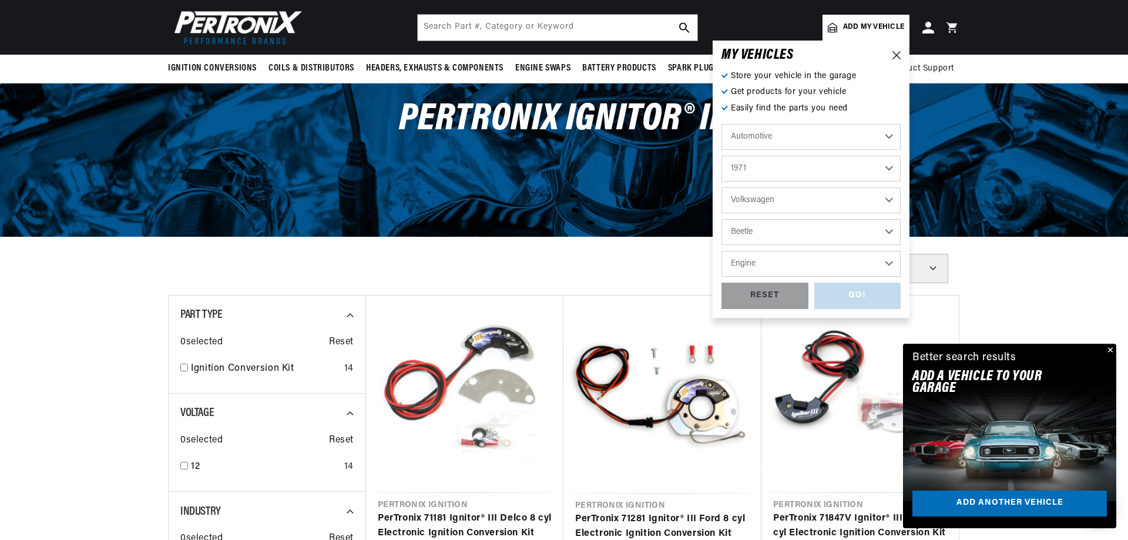
select select "1.6L"
click option "1.6L" at bounding box center [0, 0] width 0 height 0
select select "1.6L"
click at [853, 301] on div "GO!" at bounding box center [857, 295] width 87 height 26
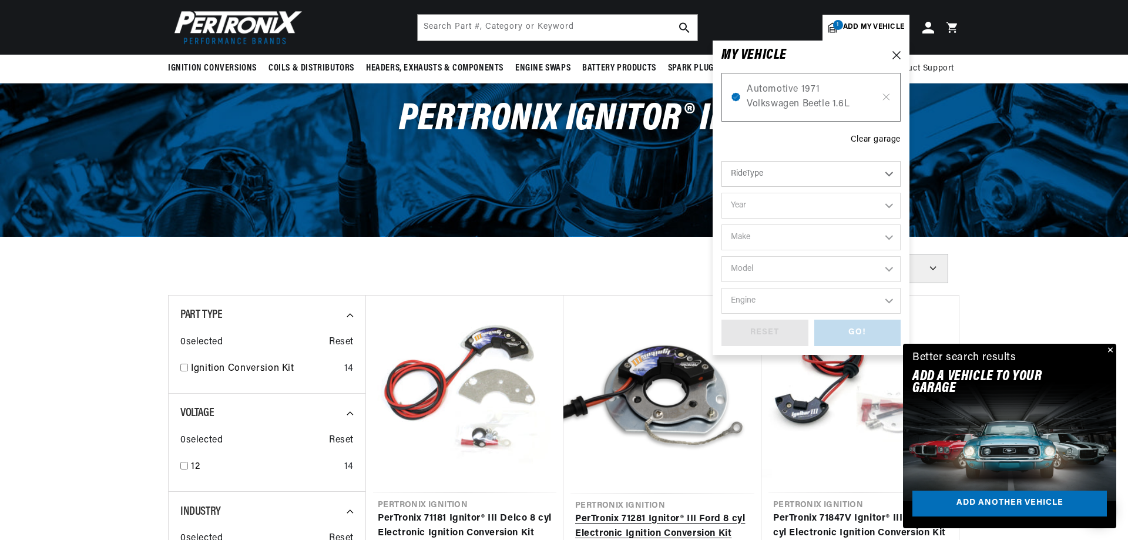
scroll to position [0, 8]
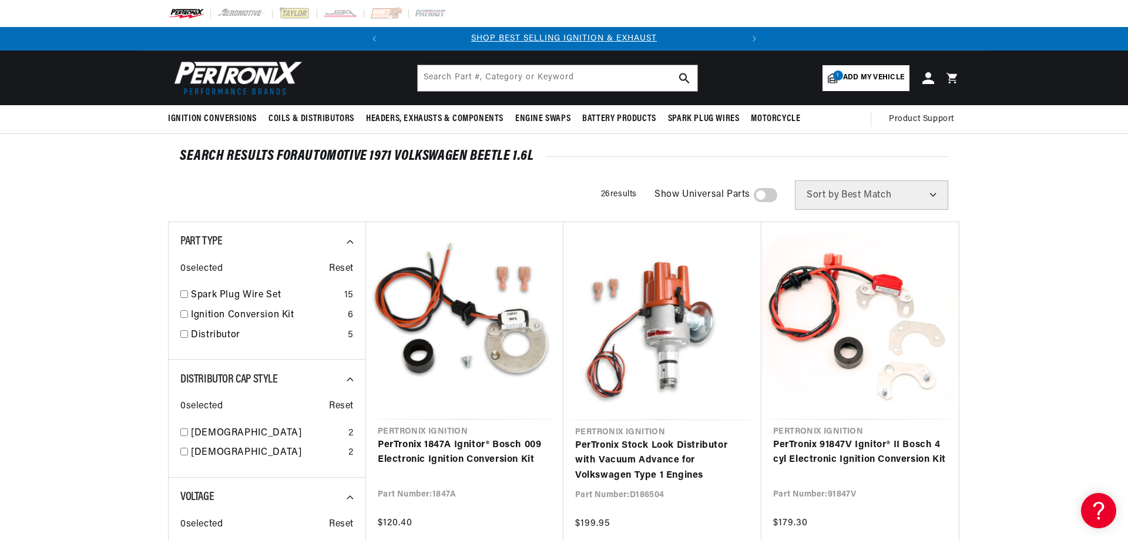
click at [795, 180] on select "Best Match Featured Name, A-Z Name, Z-A Price, Low to High Price, High to Low" at bounding box center [871, 194] width 153 height 29
select select "price:desc"
click option "Price, High to Low" at bounding box center [0, 0] width 0 height 0
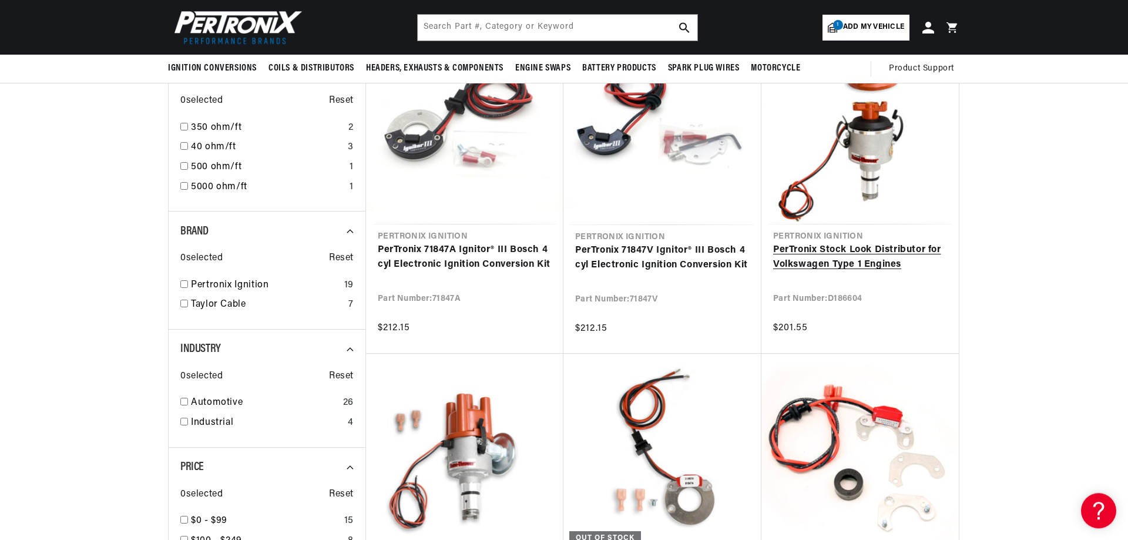
scroll to position [479, 0]
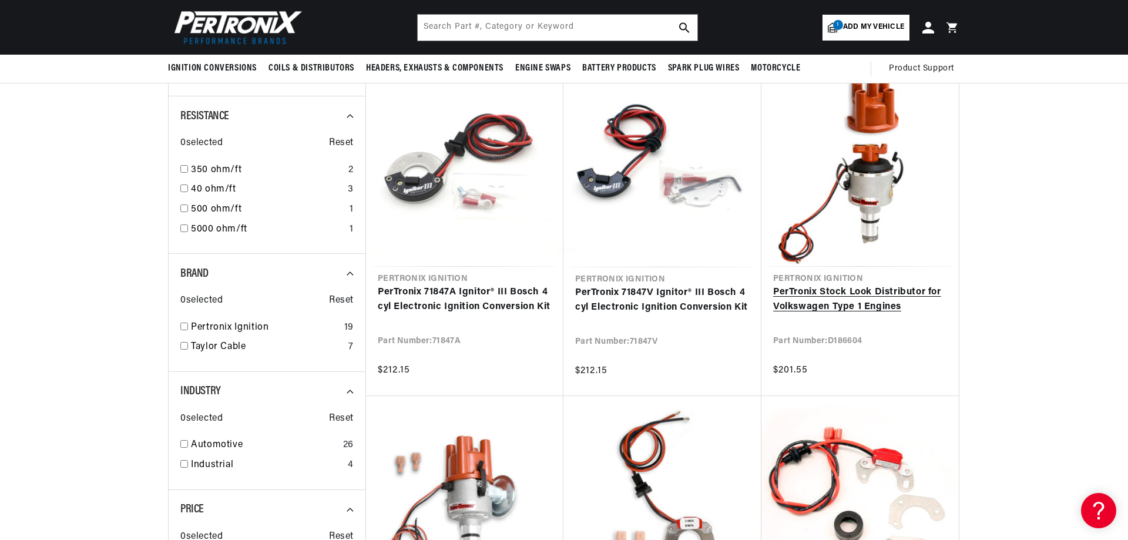
click at [873, 285] on link "PerTronix Stock Look Distributor for Volkswagen Type 1 Engines" at bounding box center [860, 300] width 174 height 30
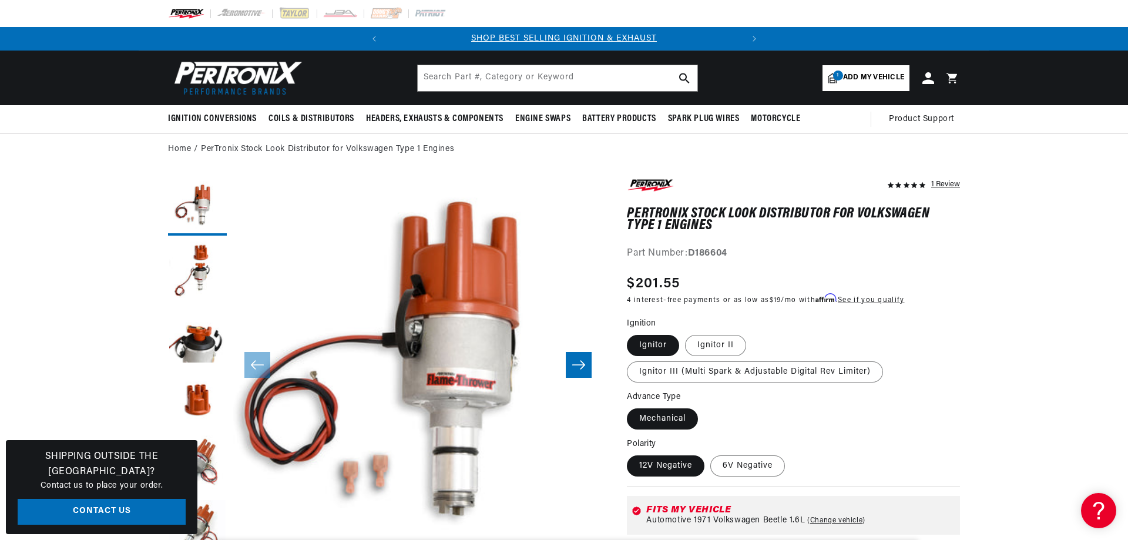
drag, startPoint x: 732, startPoint y: 365, endPoint x: 930, endPoint y: 457, distance: 218.1
click at [924, 457] on variant-radios "Ignition Ignitor Ignitor II Ignitor III (Multi Spark & Adjustable Digital Rev L…" at bounding box center [793, 397] width 333 height 160
click at [717, 345] on label "Ignitor II" at bounding box center [715, 345] width 61 height 21
click at [685, 333] on input "Ignitor II" at bounding box center [685, 332] width 1 height 1
radio input "true"
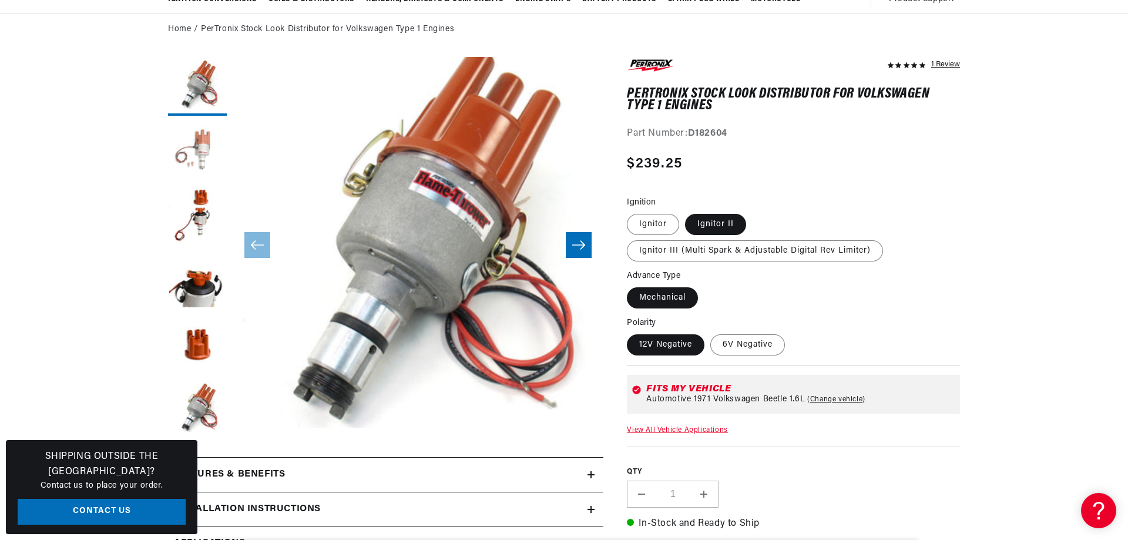
click at [207, 159] on button "Load image 1 in gallery view" at bounding box center [197, 151] width 59 height 59
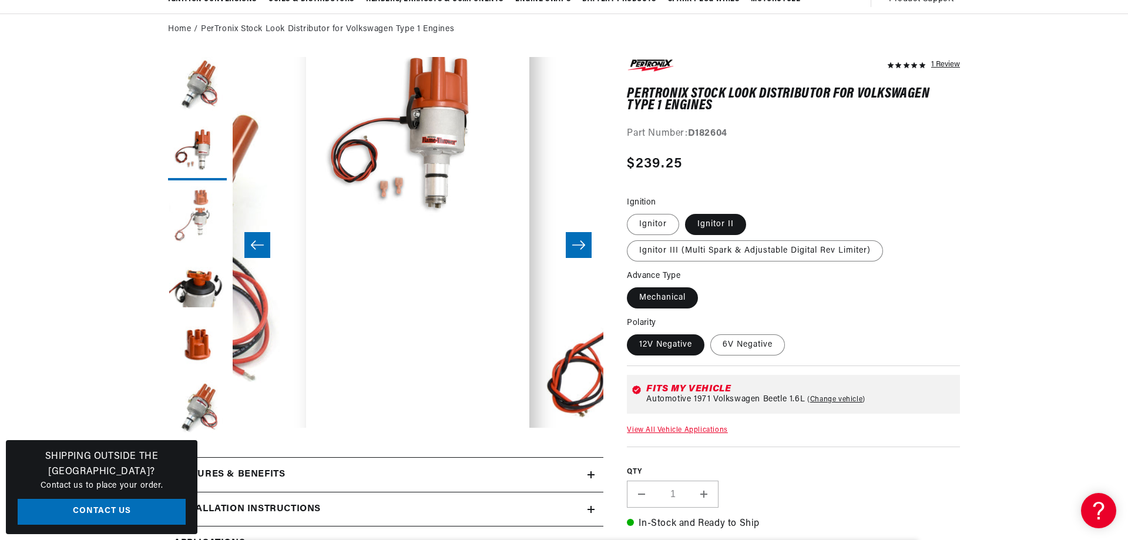
click at [191, 225] on button "Load image 2 in gallery view" at bounding box center [197, 215] width 59 height 59
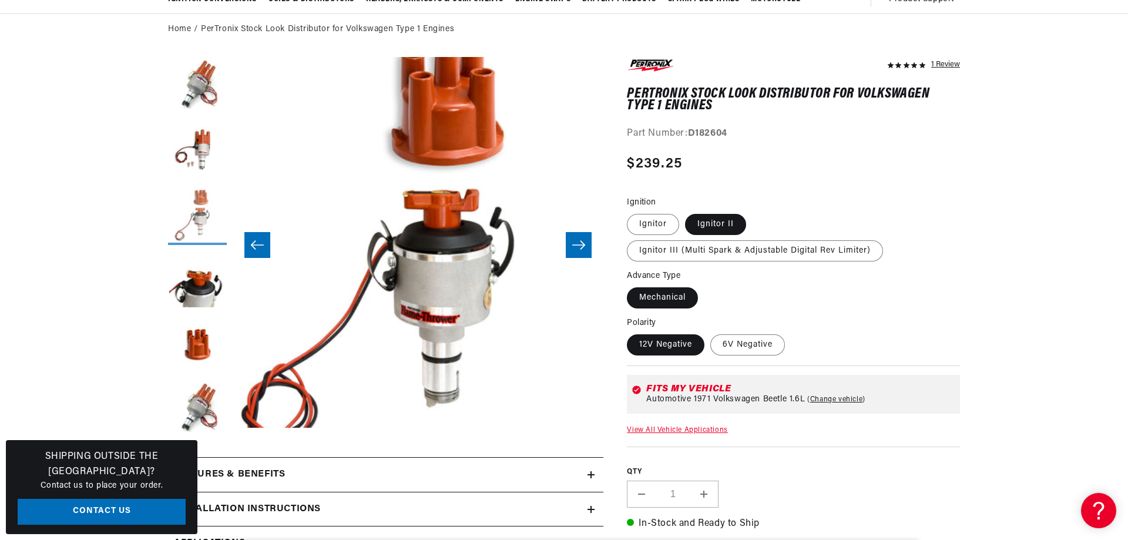
scroll to position [0, 556]
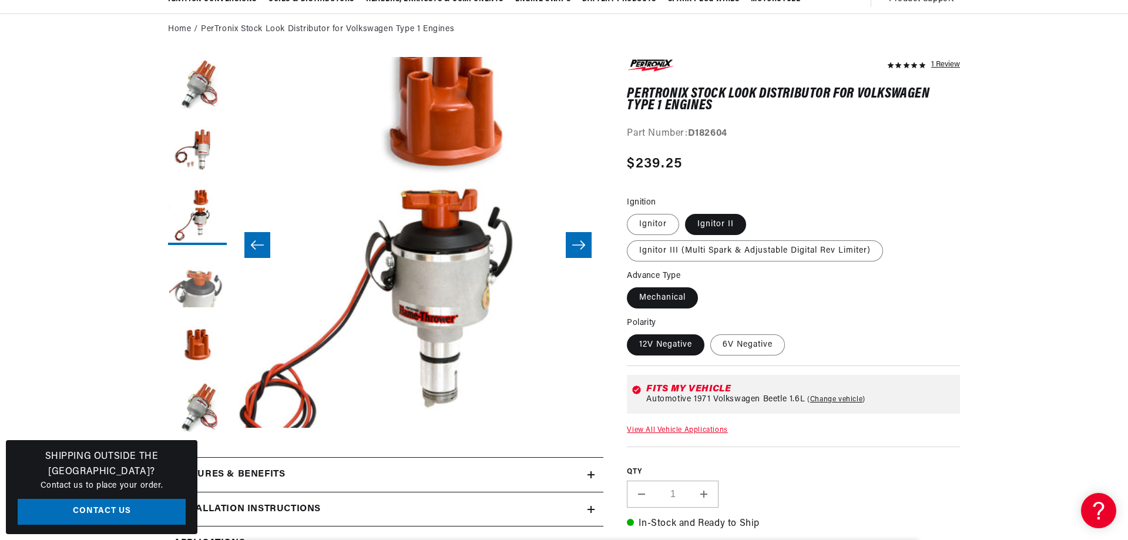
click at [201, 295] on button "Load image 3 in gallery view" at bounding box center [197, 280] width 59 height 59
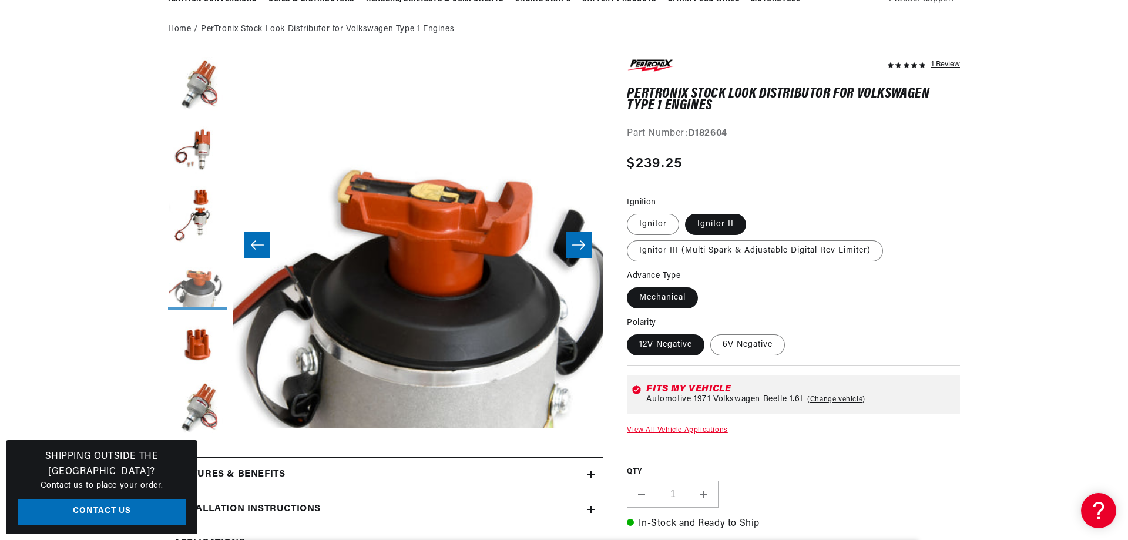
scroll to position [0, 356]
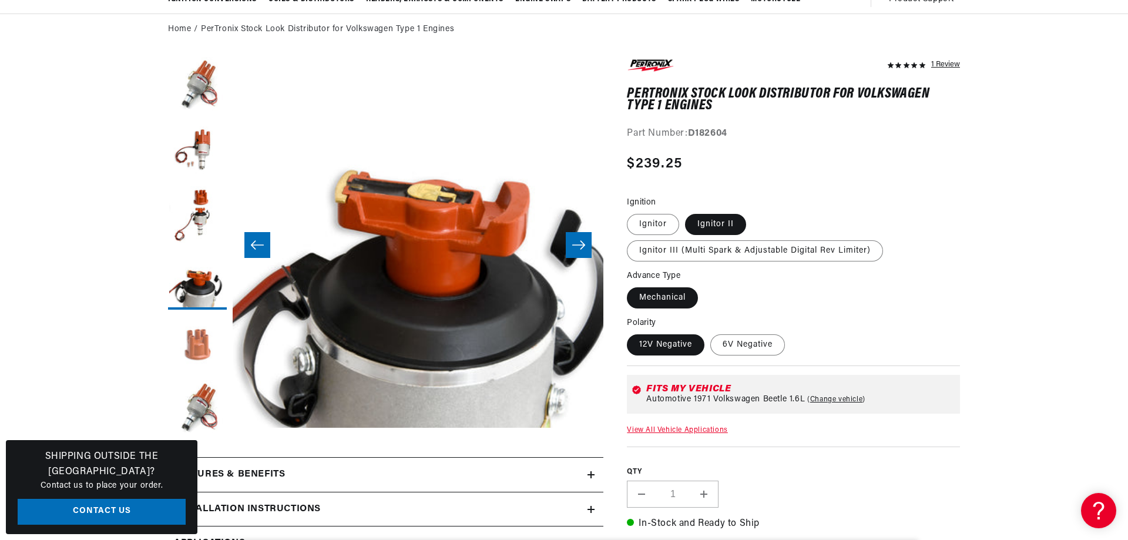
click at [197, 344] on button "Load image 4 in gallery view" at bounding box center [197, 344] width 59 height 59
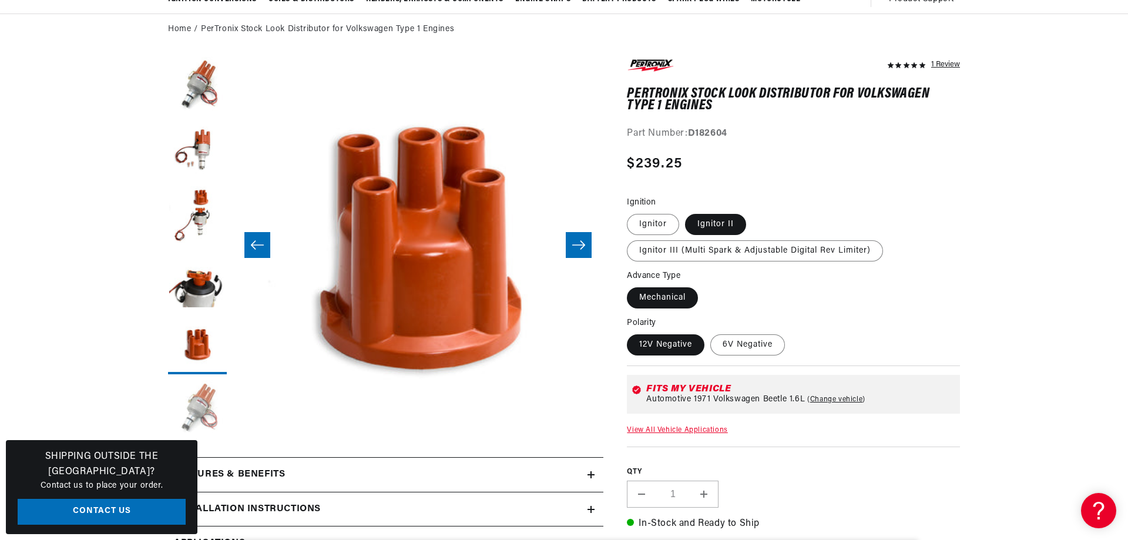
click at [203, 403] on button "Load image 5 in gallery view" at bounding box center [197, 409] width 59 height 59
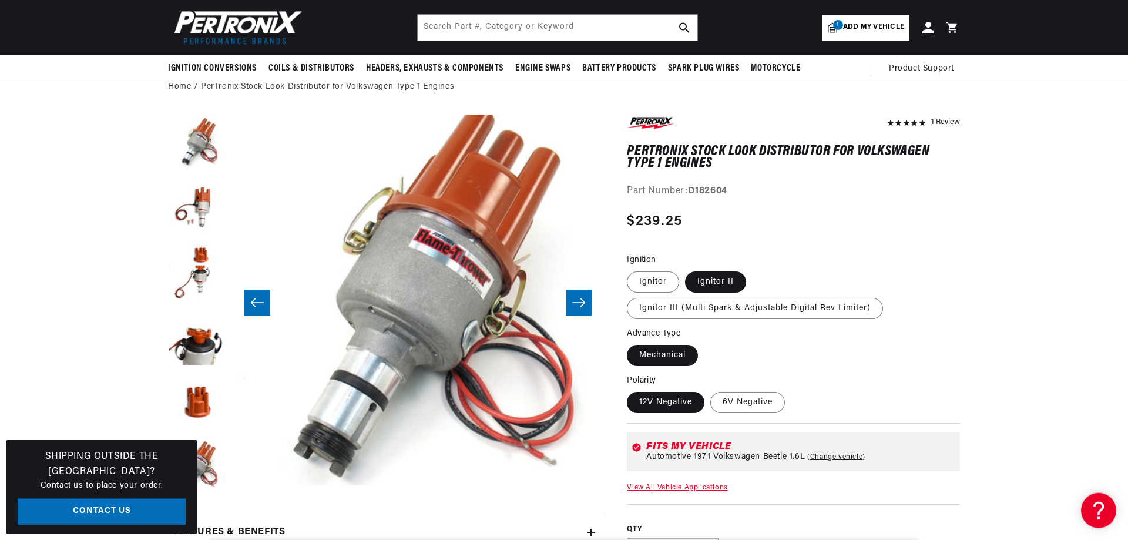
scroll to position [60, 0]
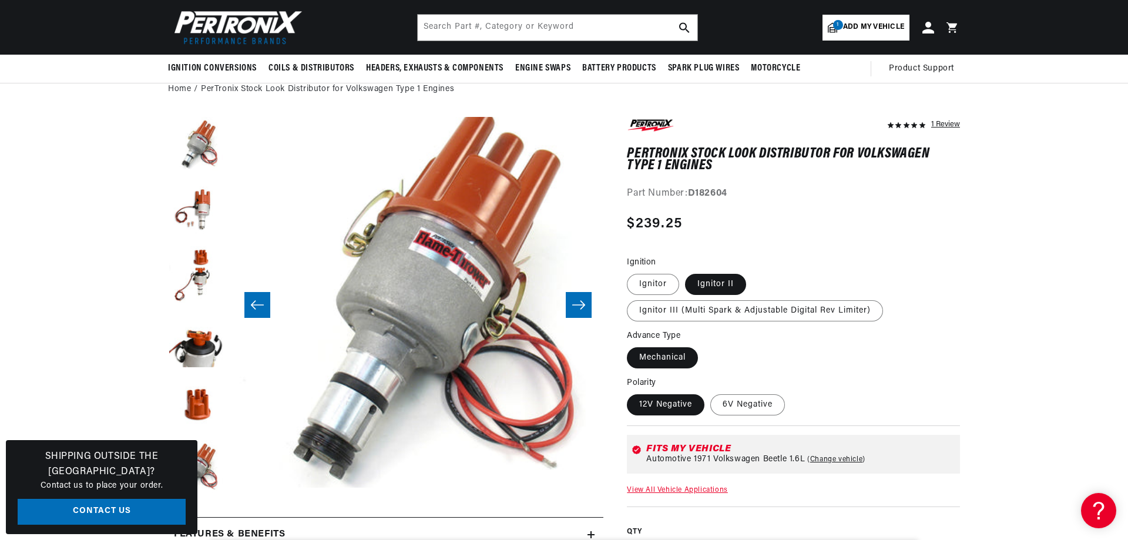
click at [881, 31] on span "Add my vehicle" at bounding box center [873, 27] width 61 height 11
select select "Year"
select select "Make"
select select "Model"
select select "Engine"
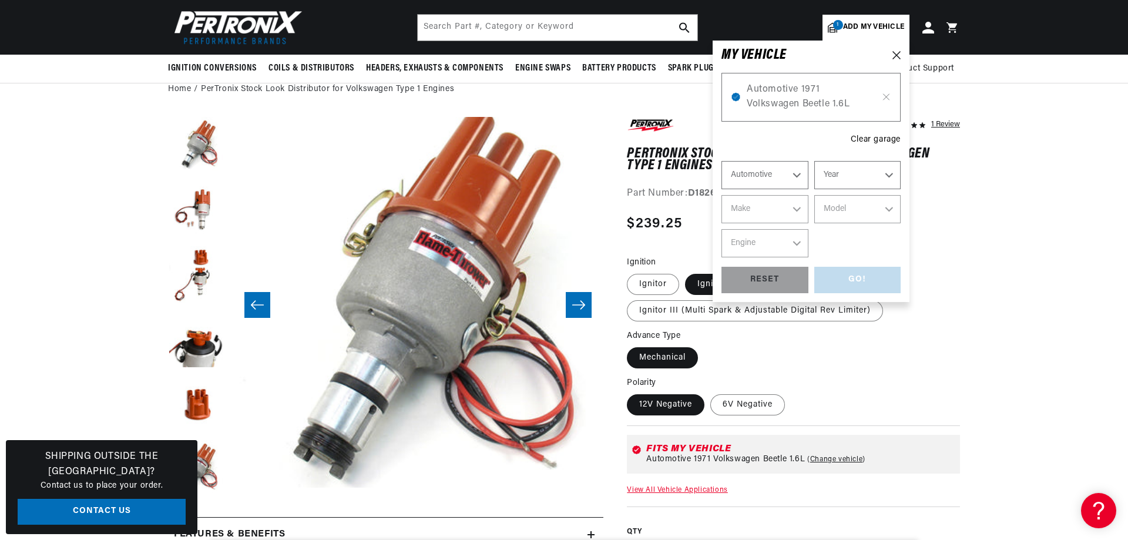
scroll to position [0, 356]
click at [783, 97] on span "Automotive 1971 Volkswagen Beetle 1.6L" at bounding box center [810, 97] width 129 height 30
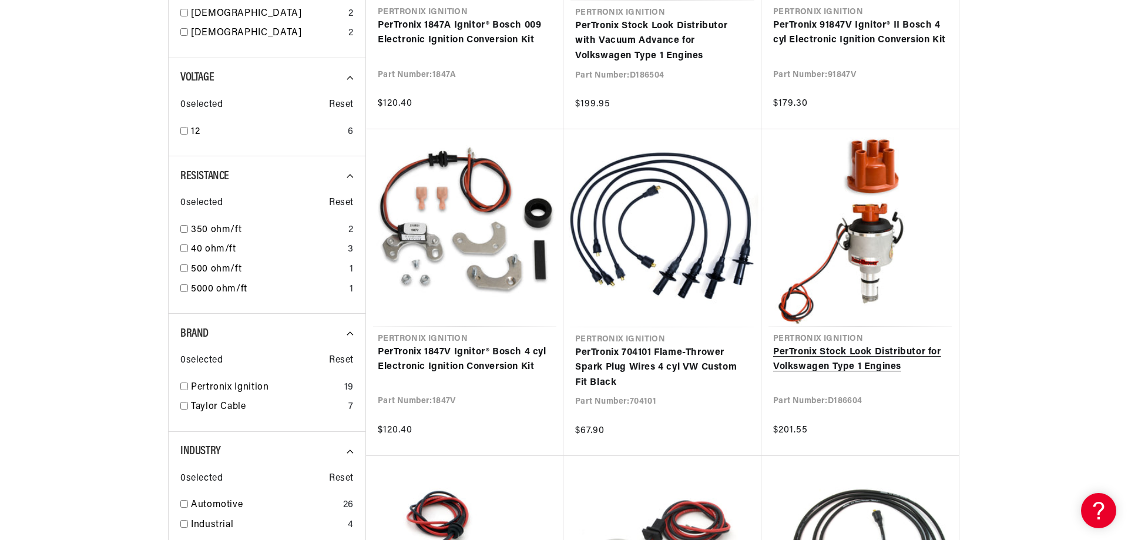
click at [858, 345] on link "PerTronix Stock Look Distributor for Volkswagen Type 1 Engines" at bounding box center [860, 360] width 174 height 30
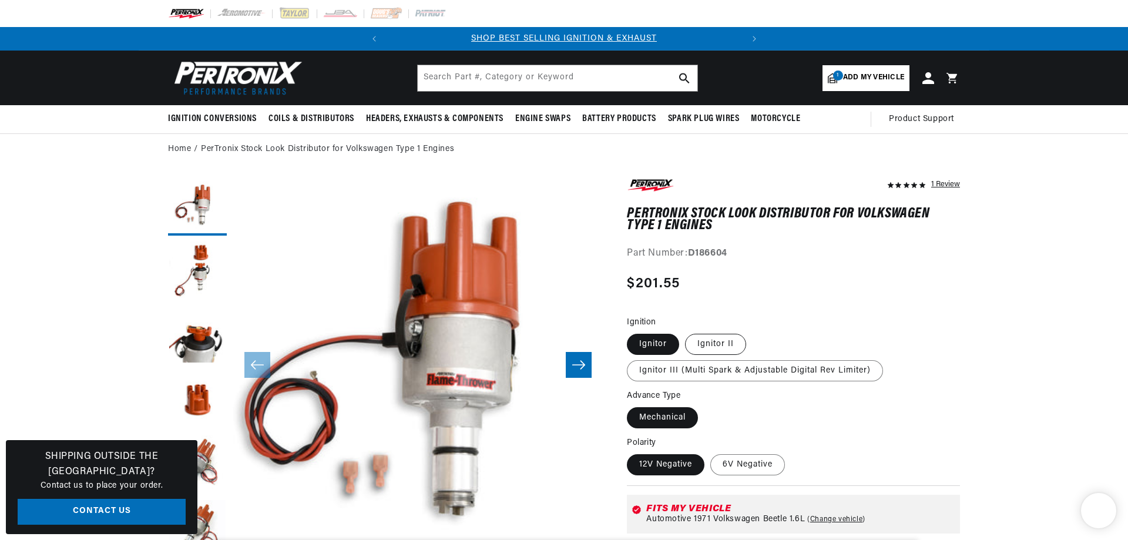
click at [732, 369] on label "Ignitor III (Multi Spark & Adjustable Digital Rev Limiter)" at bounding box center [755, 370] width 256 height 21
click at [752, 332] on input "Ignitor III (Multi Spark & Adjustable Digital Rev Limiter)" at bounding box center [752, 331] width 1 height 1
radio input "true"
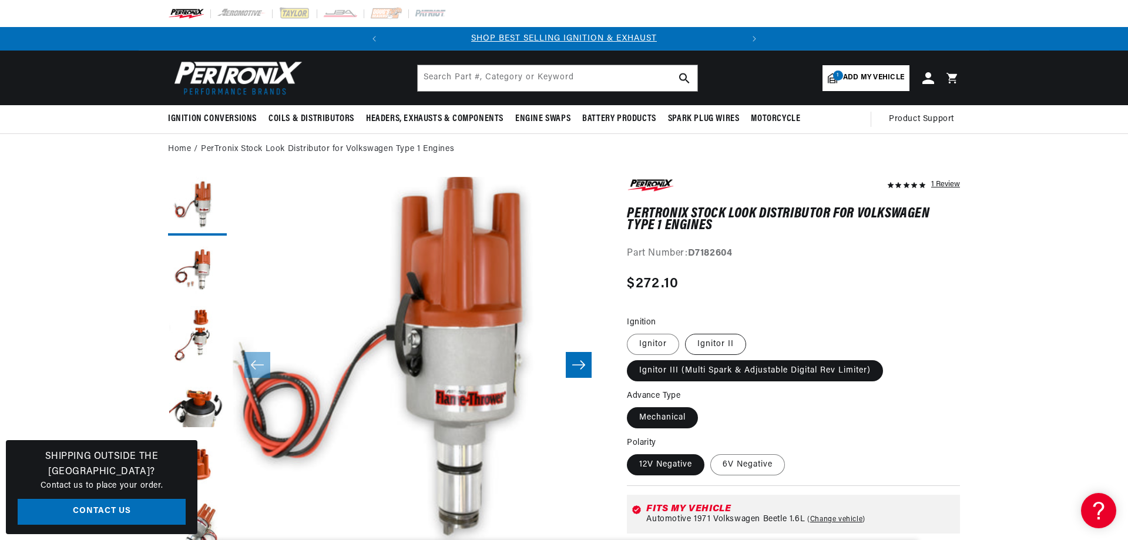
click at [722, 344] on label "Ignitor II" at bounding box center [715, 344] width 61 height 21
click at [685, 332] on input "Ignitor II" at bounding box center [685, 331] width 1 height 1
radio input "true"
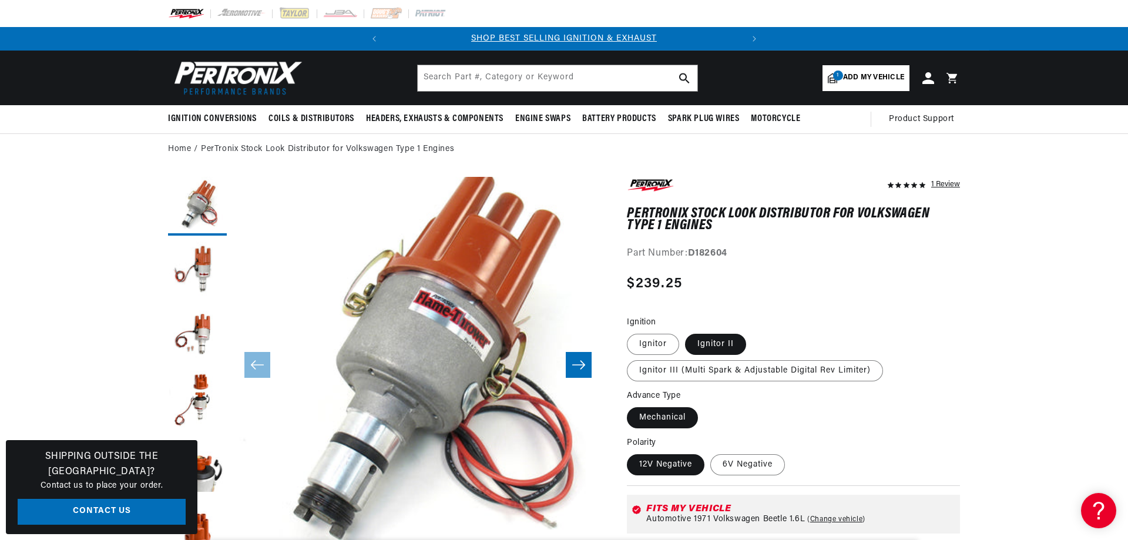
click at [887, 76] on span "Add my vehicle" at bounding box center [873, 77] width 61 height 11
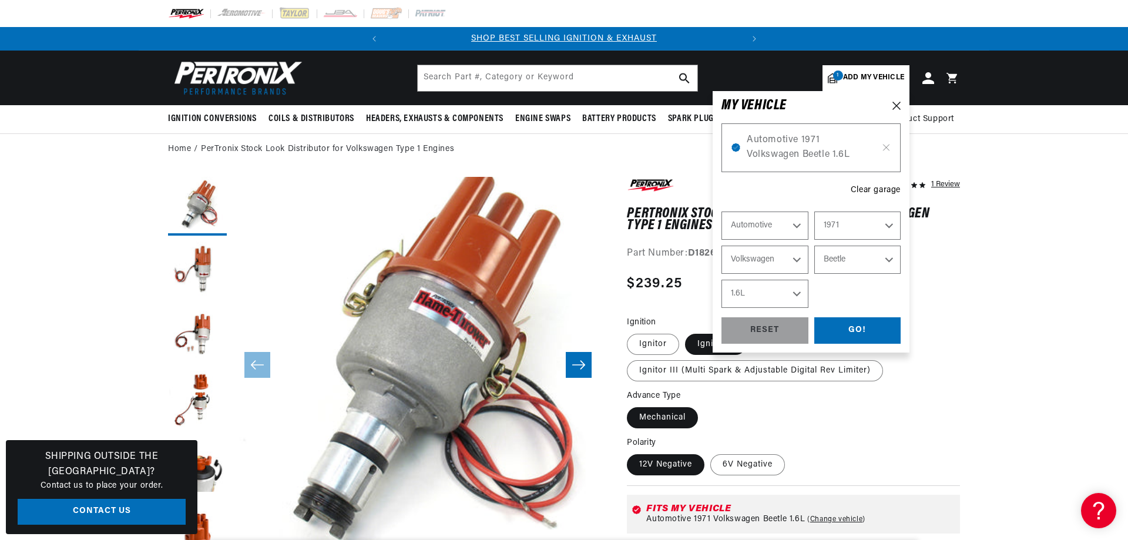
select select "Year"
select select "Make"
select select "Model"
select select "Engine"
